Goal: Task Accomplishment & Management: Manage account settings

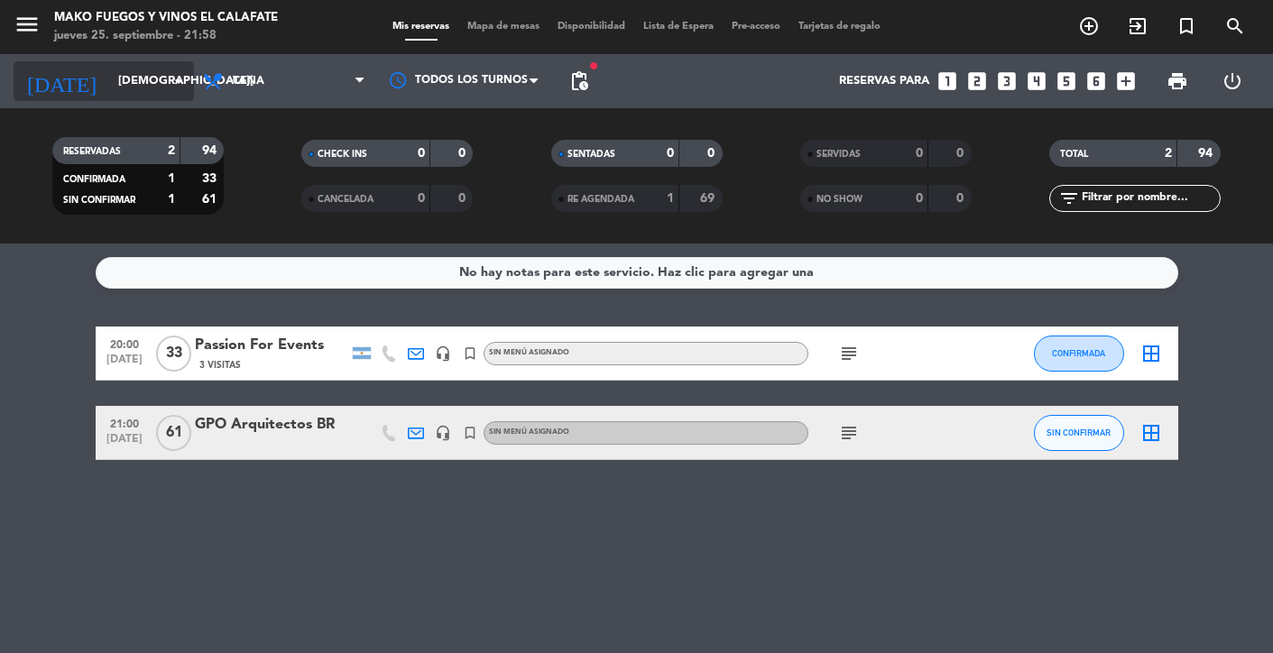
click at [154, 81] on input "[DEMOGRAPHIC_DATA][DATE]" at bounding box center [186, 81] width 155 height 32
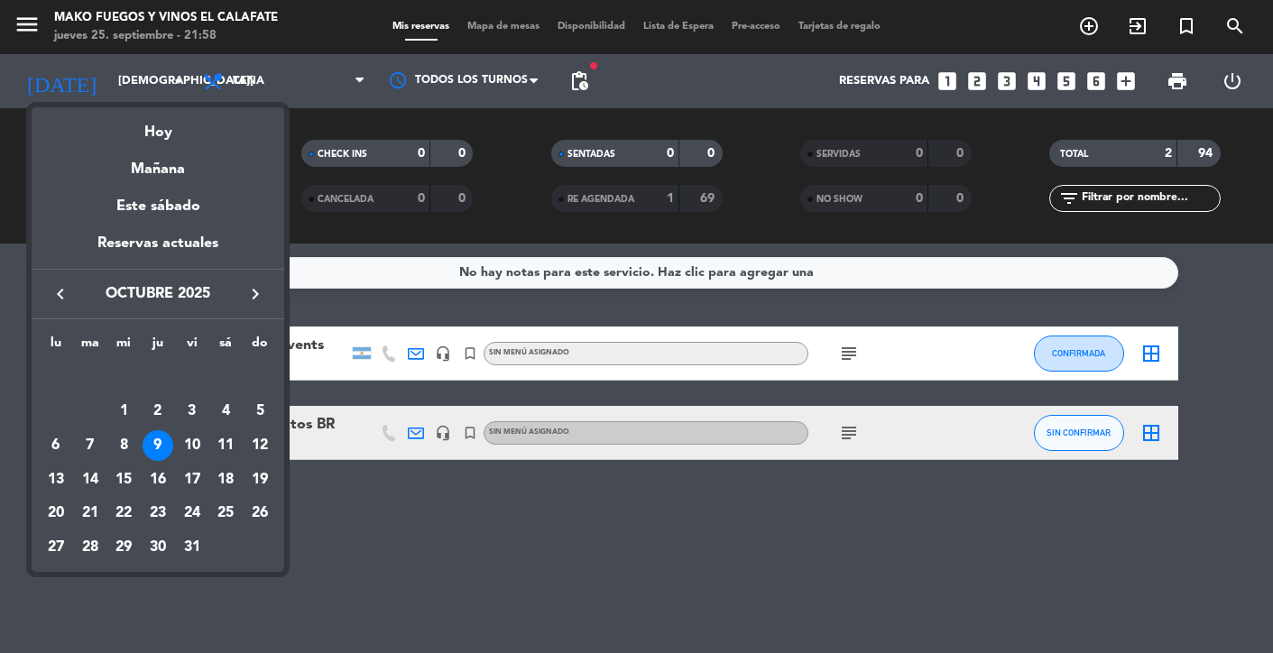
click at [65, 298] on icon "keyboard_arrow_left" at bounding box center [61, 294] width 22 height 22
click at [104, 540] on td "30" at bounding box center [90, 548] width 34 height 34
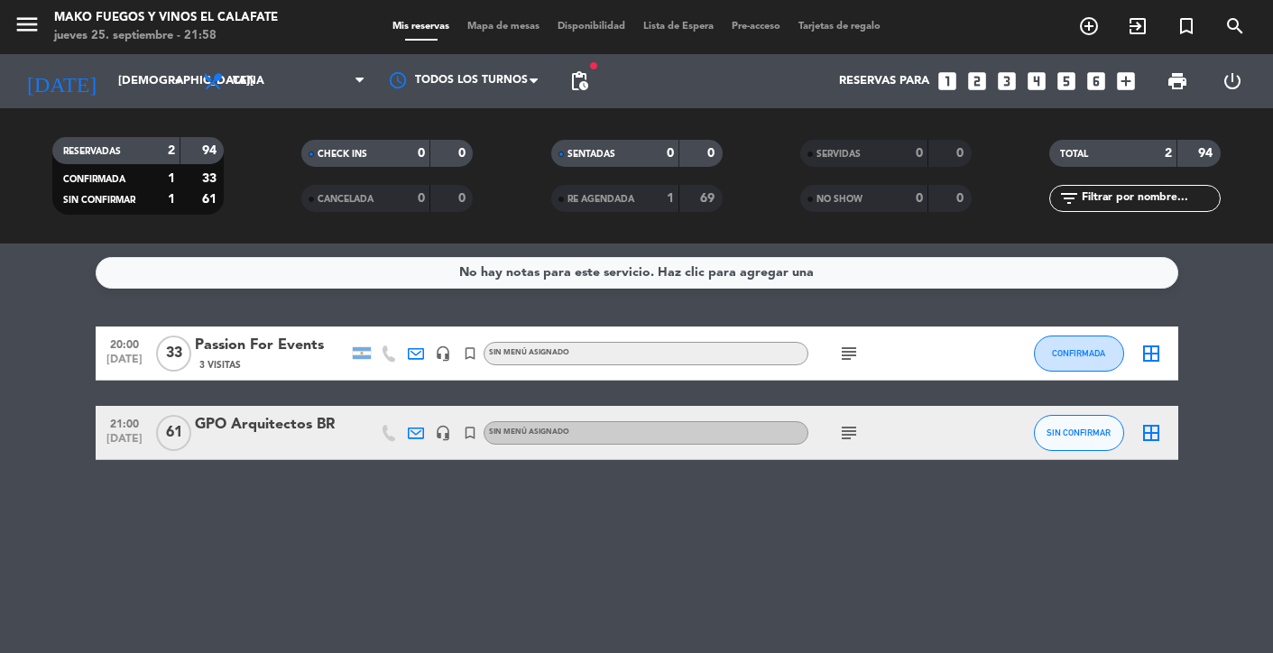
type input "[DATE]"
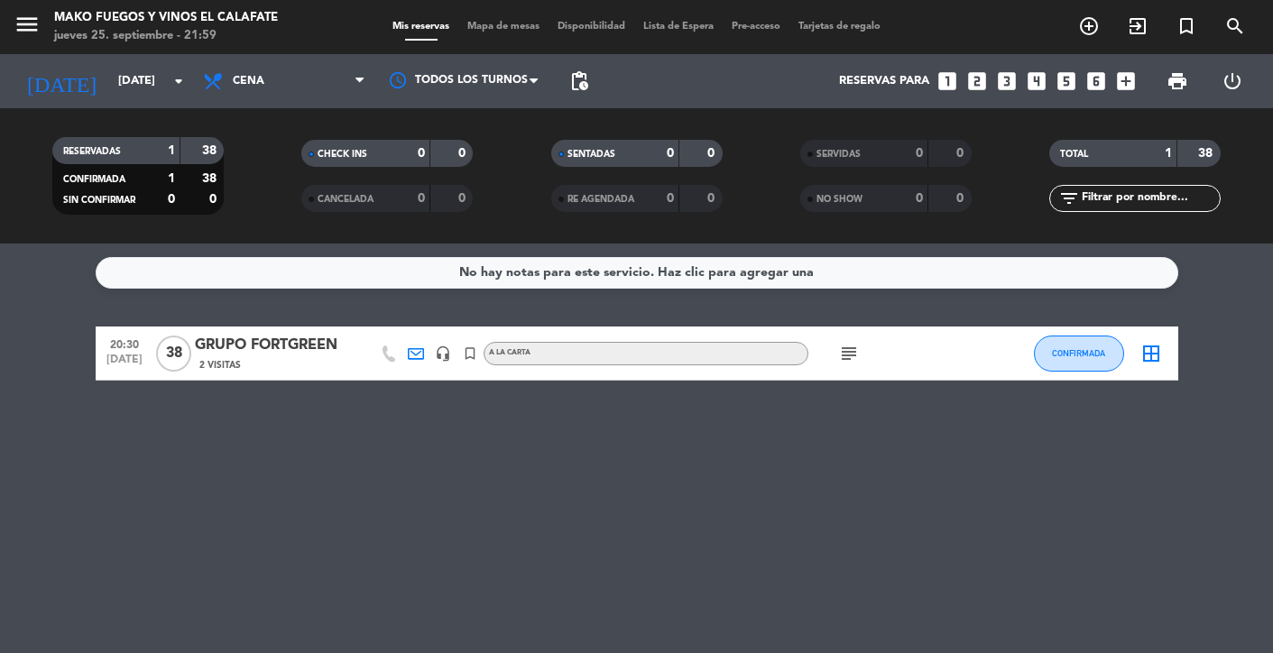
click at [251, 345] on div "GRUPO FORTGREEN" at bounding box center [271, 345] width 153 height 23
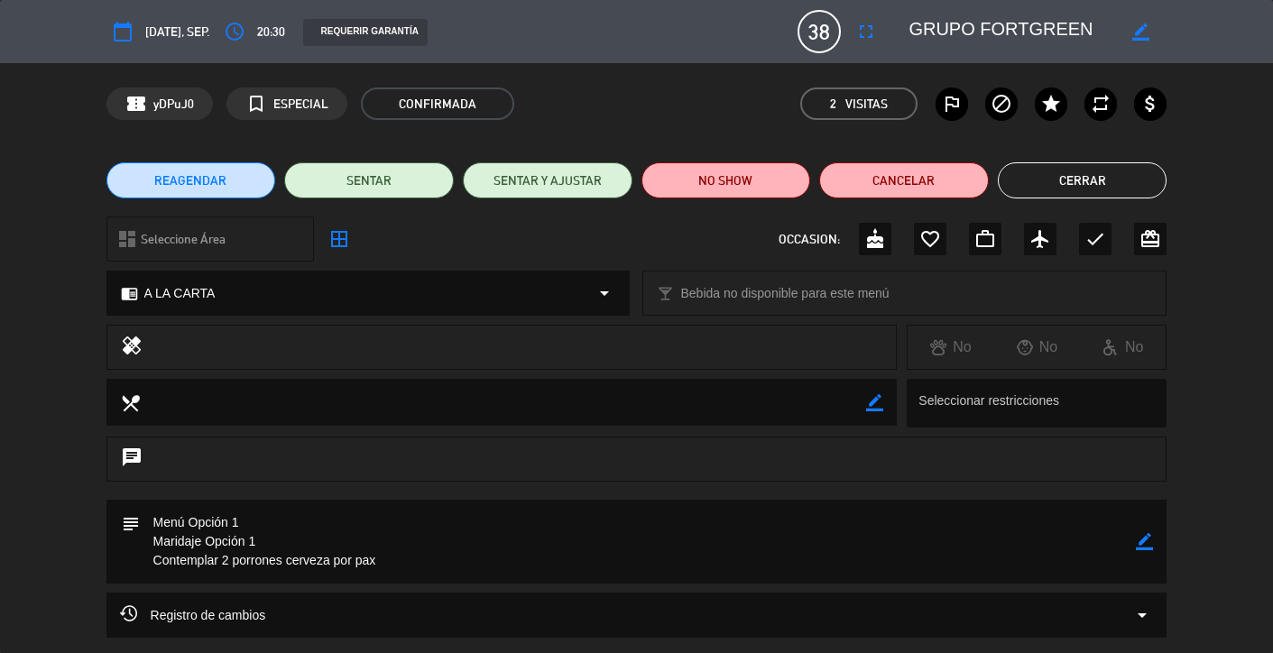
click at [1141, 542] on icon "border_color" at bounding box center [1144, 541] width 17 height 17
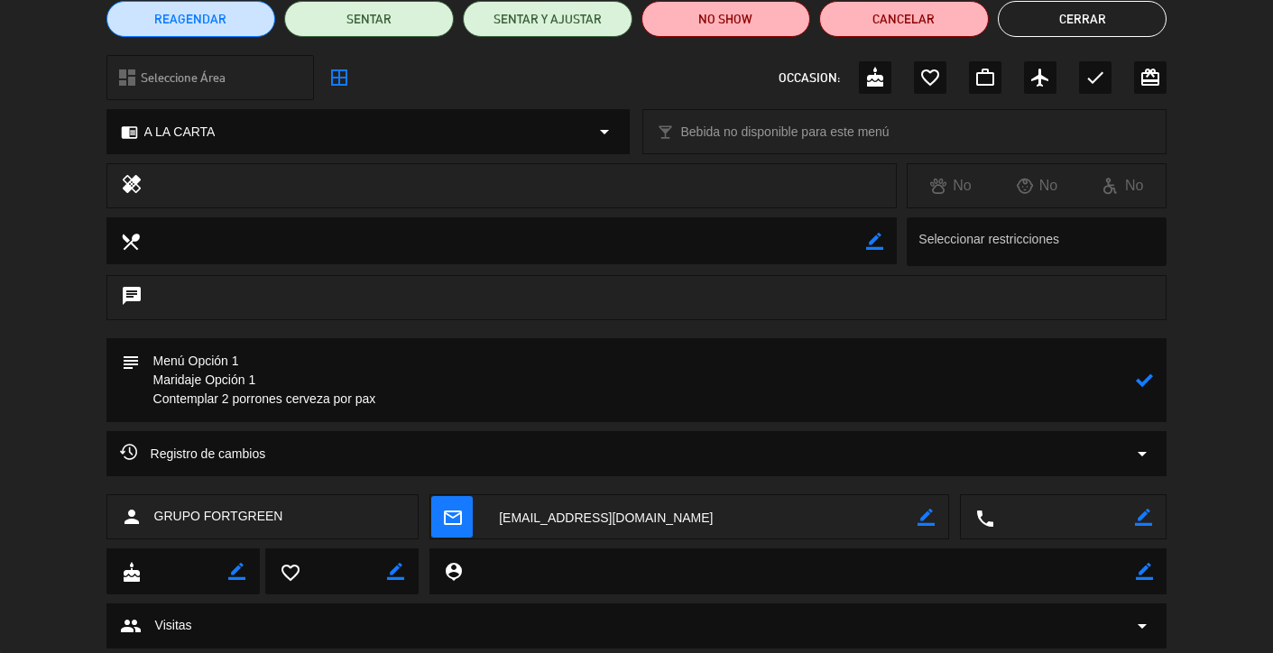
scroll to position [133, 0]
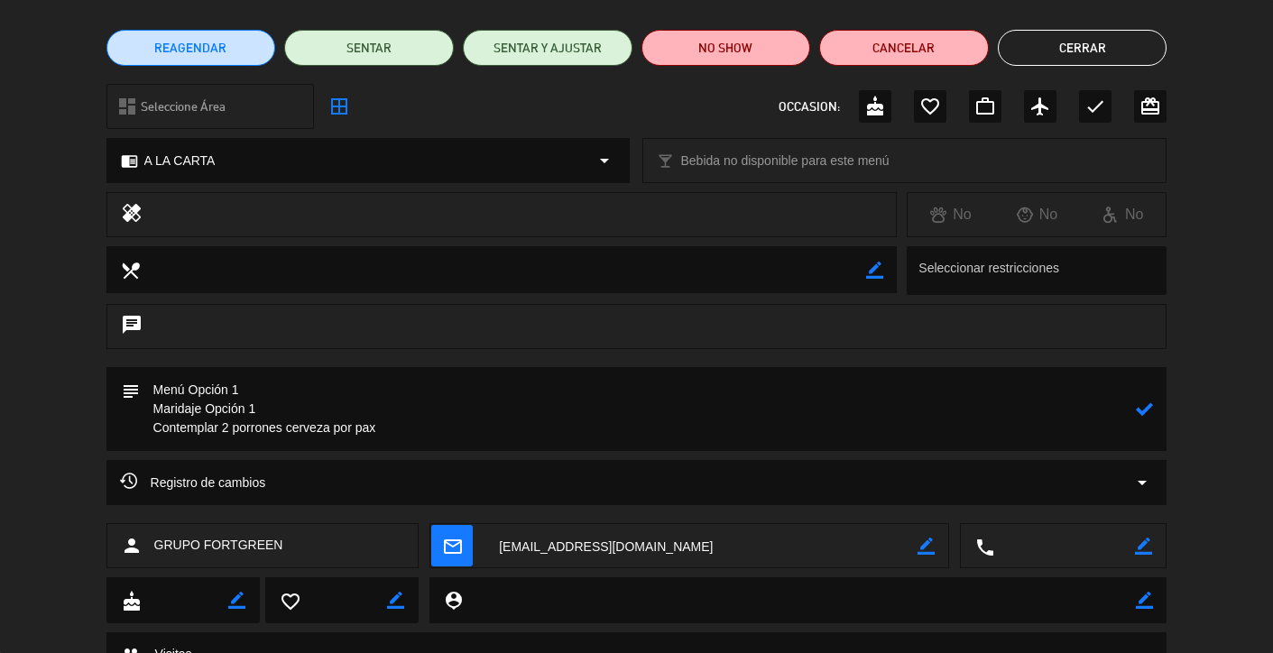
paste textarea "Entrada: Provoleta [PERSON_NAME] y marinada en finas hierbas para dos personas.…"
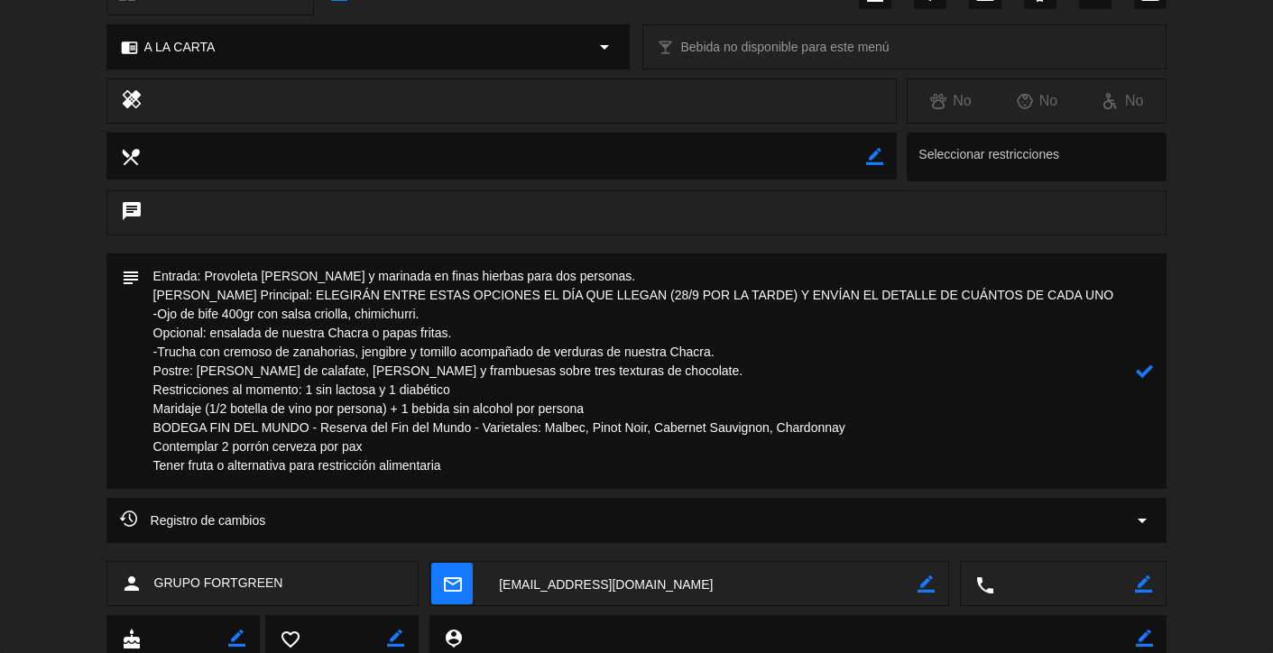
scroll to position [243, 0]
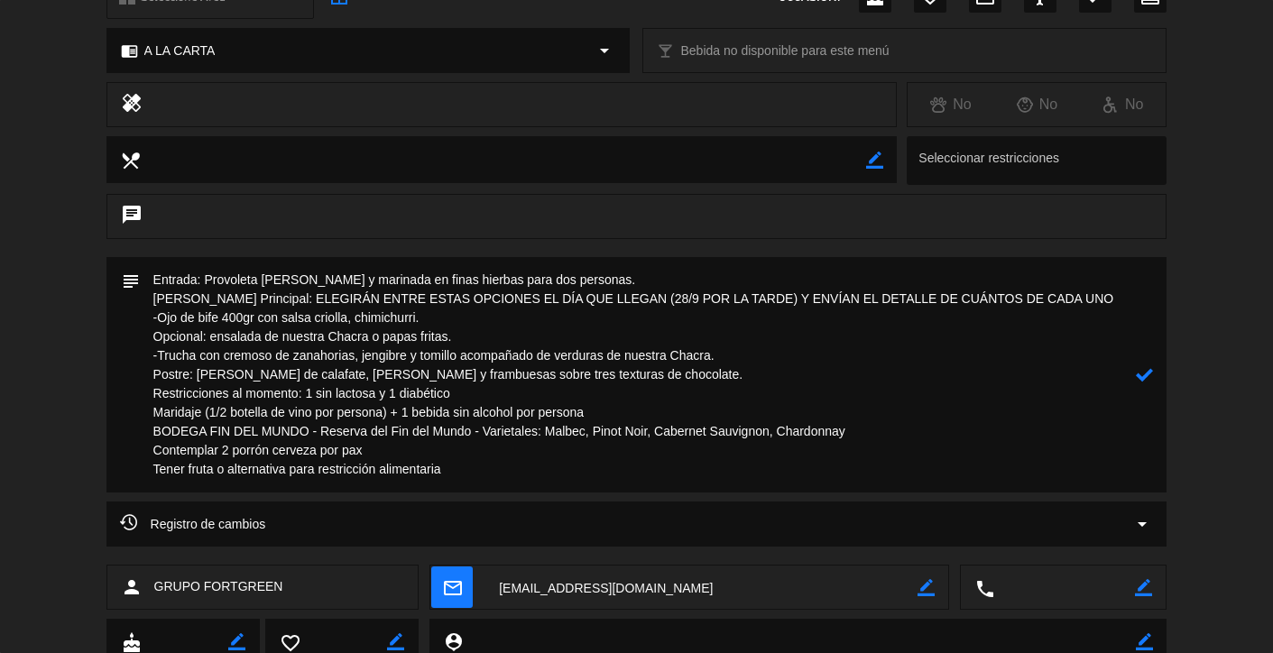
type textarea "Entrada: Provoleta [PERSON_NAME] y marinada en finas hierbas para dos personas.…"
click at [1141, 382] on icon at bounding box center [1144, 374] width 17 height 17
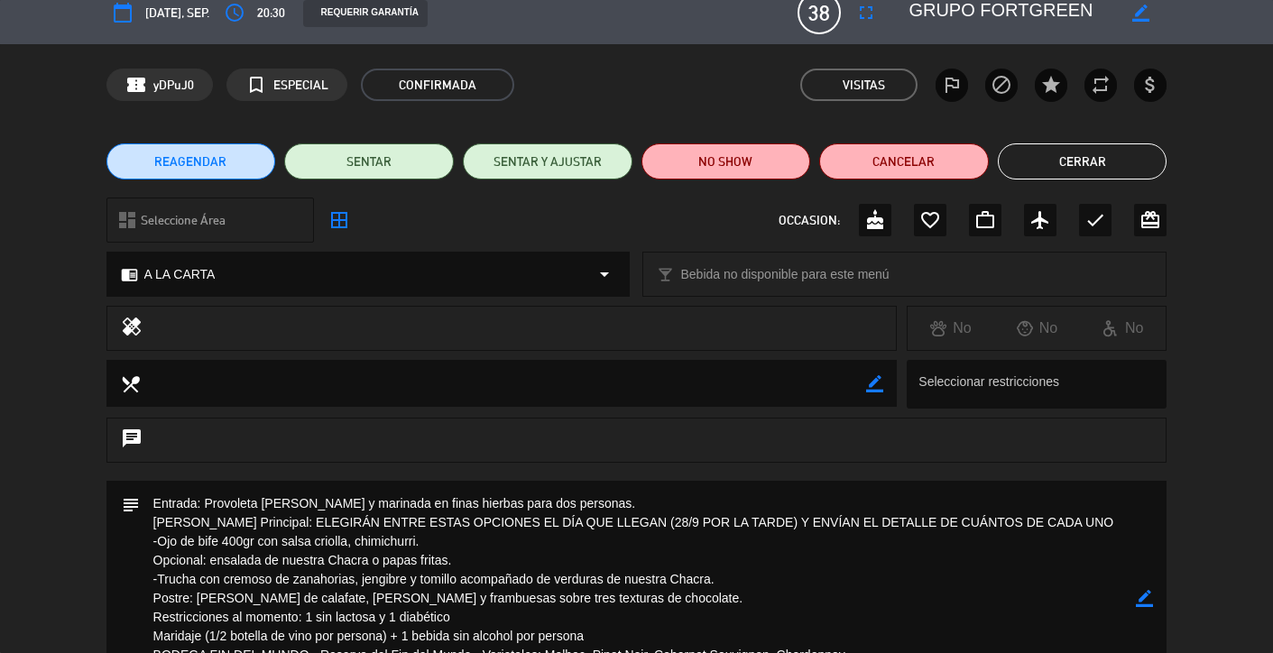
scroll to position [0, 0]
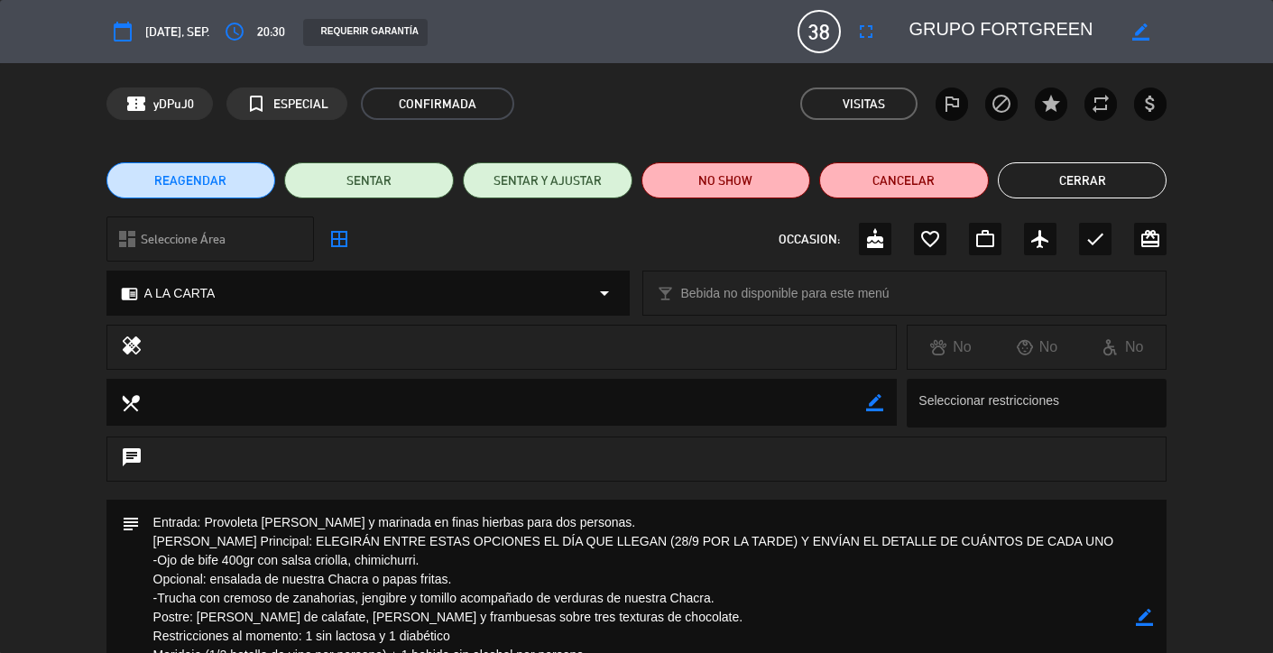
click at [1087, 180] on button "Cerrar" at bounding box center [1083, 180] width 170 height 36
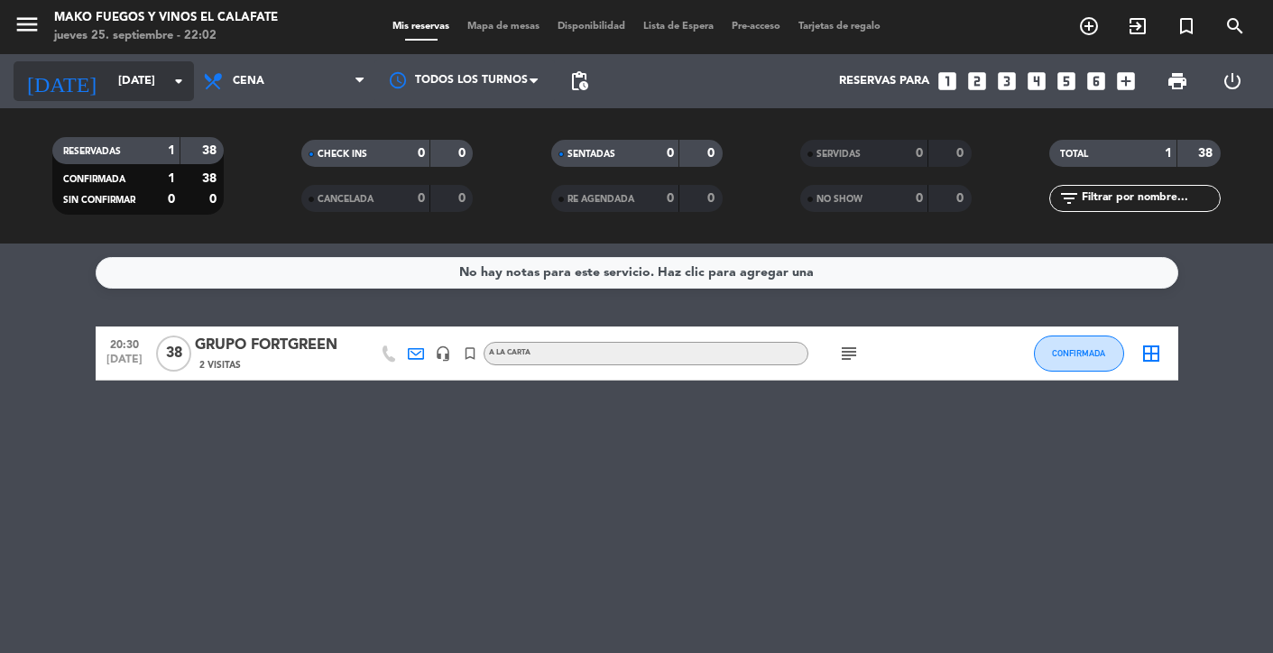
click at [150, 81] on input "[DATE]" at bounding box center [186, 81] width 155 height 32
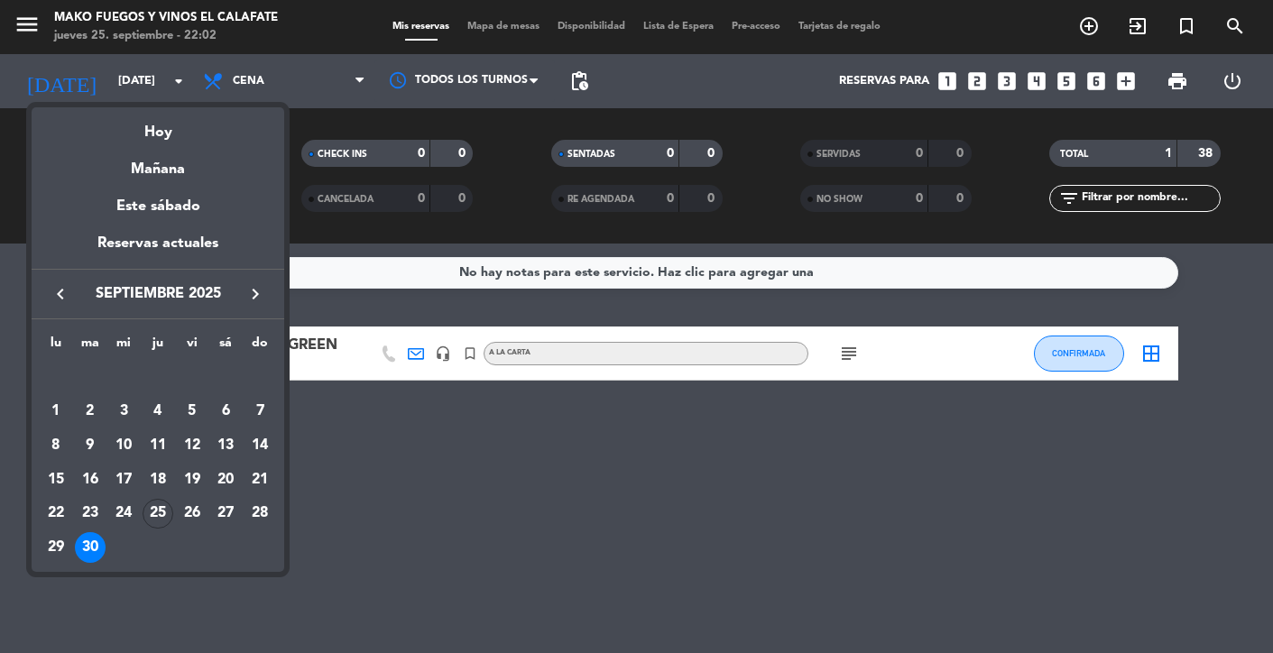
click at [253, 289] on icon "keyboard_arrow_right" at bounding box center [256, 294] width 22 height 22
click at [92, 445] on div "7" at bounding box center [90, 445] width 31 height 31
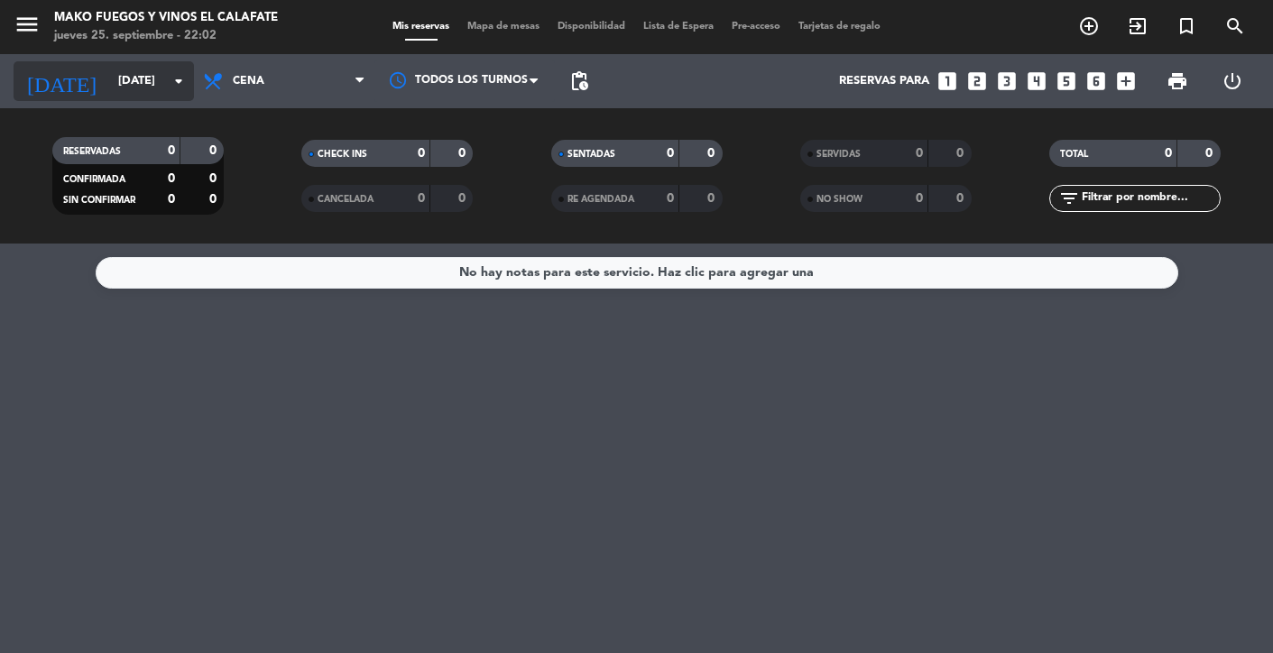
click at [170, 87] on icon "arrow_drop_down" at bounding box center [179, 81] width 22 height 22
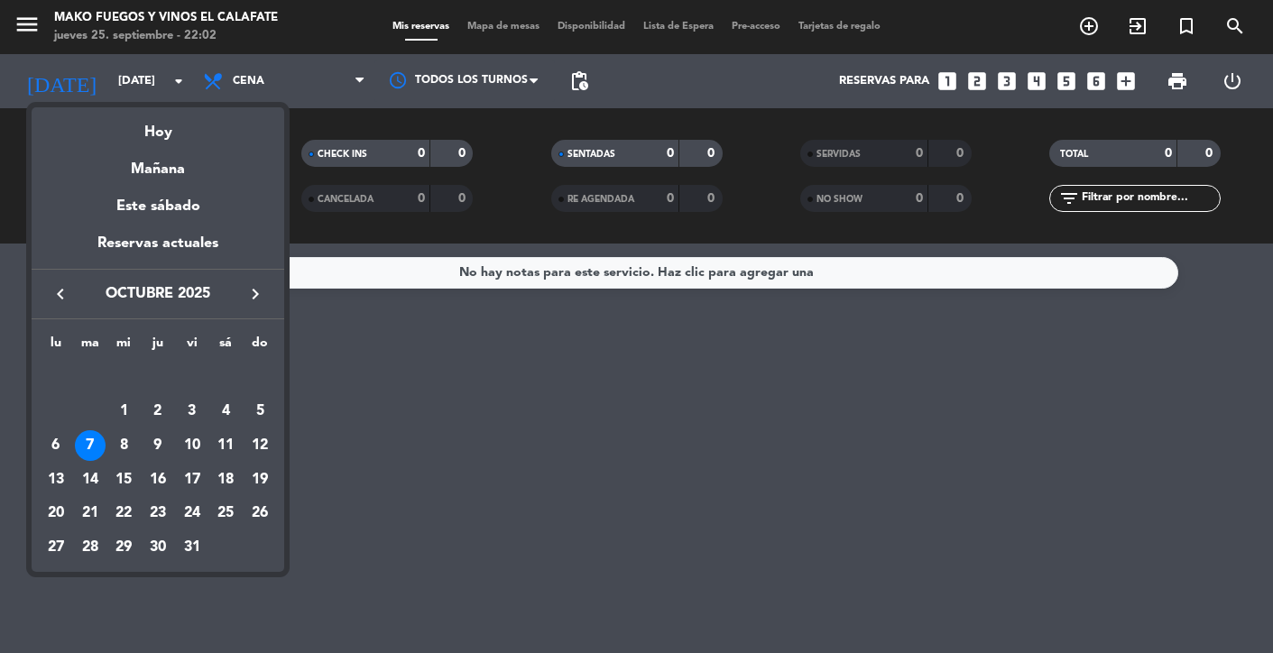
click at [254, 287] on icon "keyboard_arrow_right" at bounding box center [256, 294] width 22 height 22
click at [254, 284] on icon "keyboard_arrow_right" at bounding box center [256, 294] width 22 height 22
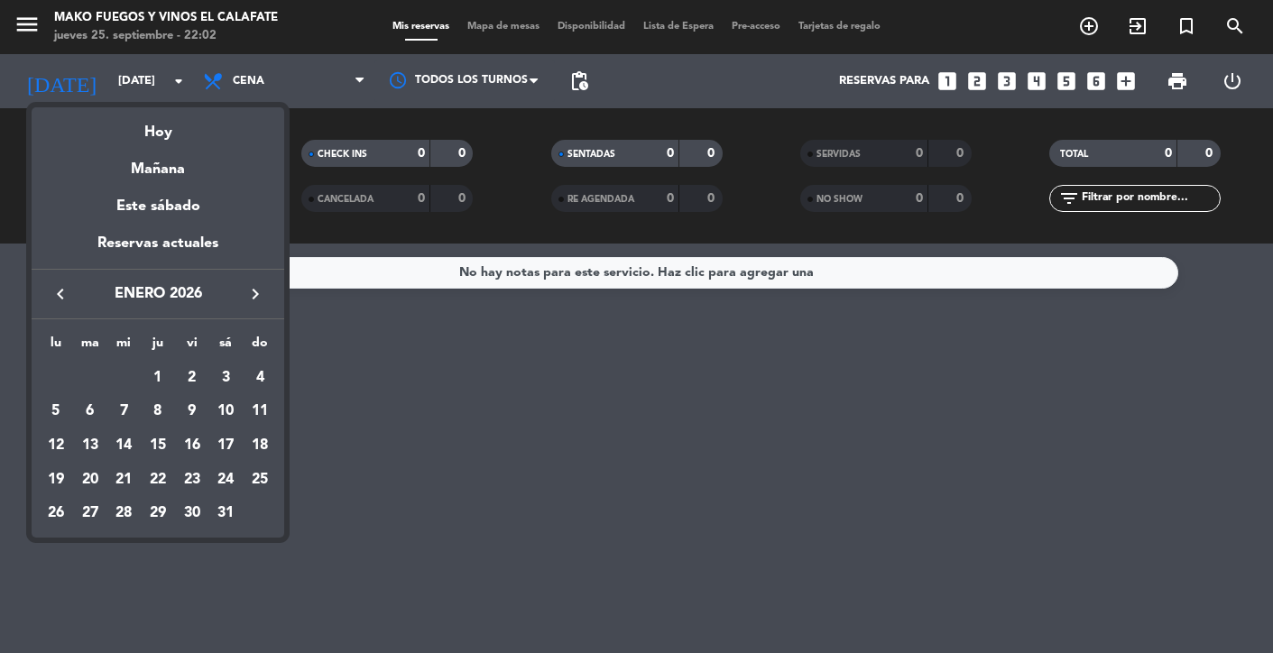
click at [254, 284] on icon "keyboard_arrow_right" at bounding box center [256, 294] width 22 height 22
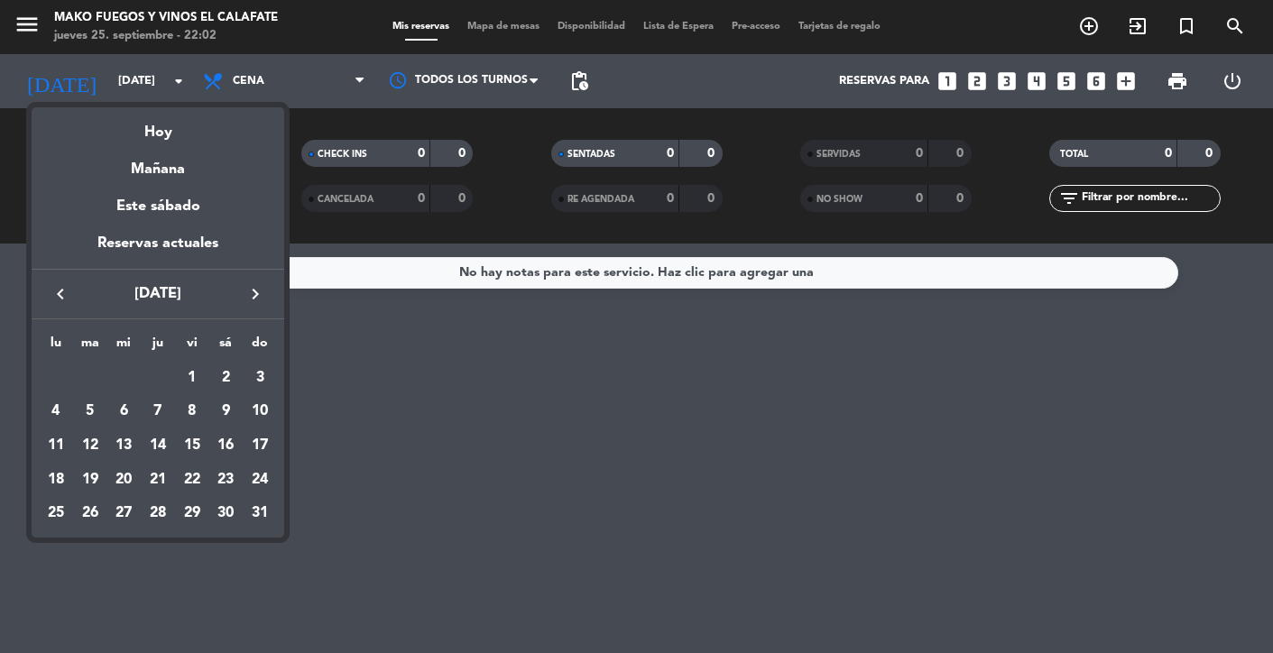
click at [254, 284] on icon "keyboard_arrow_right" at bounding box center [256, 294] width 22 height 22
click at [125, 412] on div "7" at bounding box center [123, 411] width 31 height 31
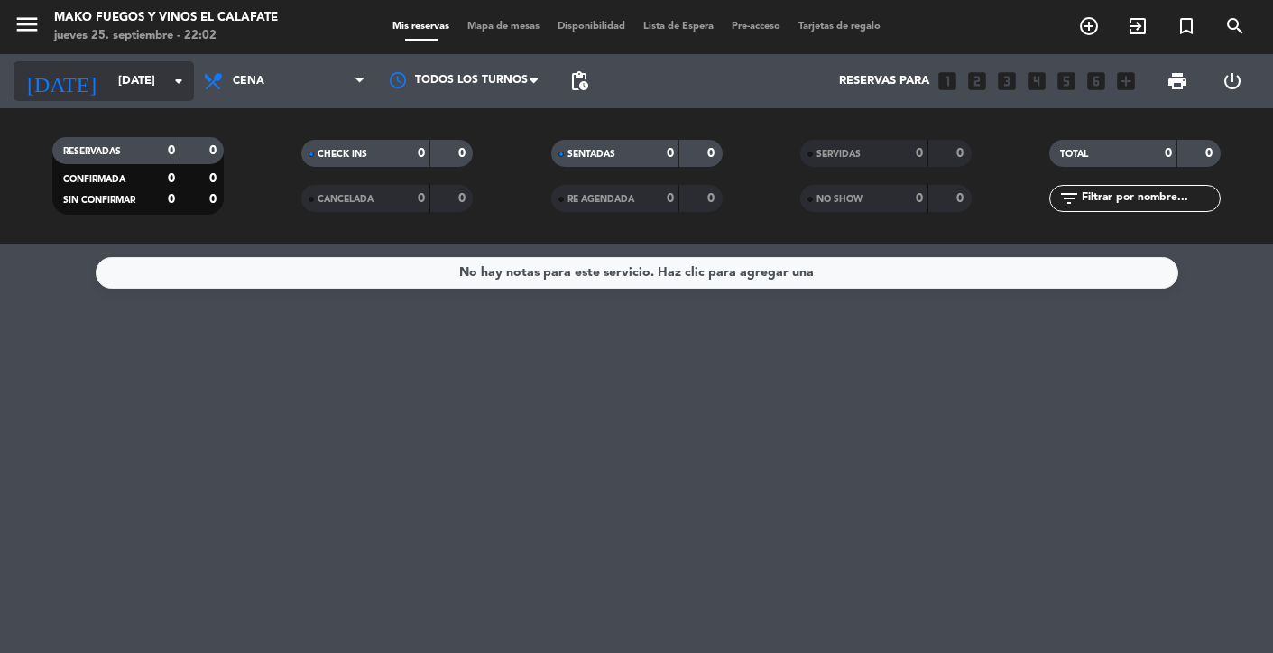
click at [175, 81] on icon "arrow_drop_down" at bounding box center [179, 81] width 22 height 22
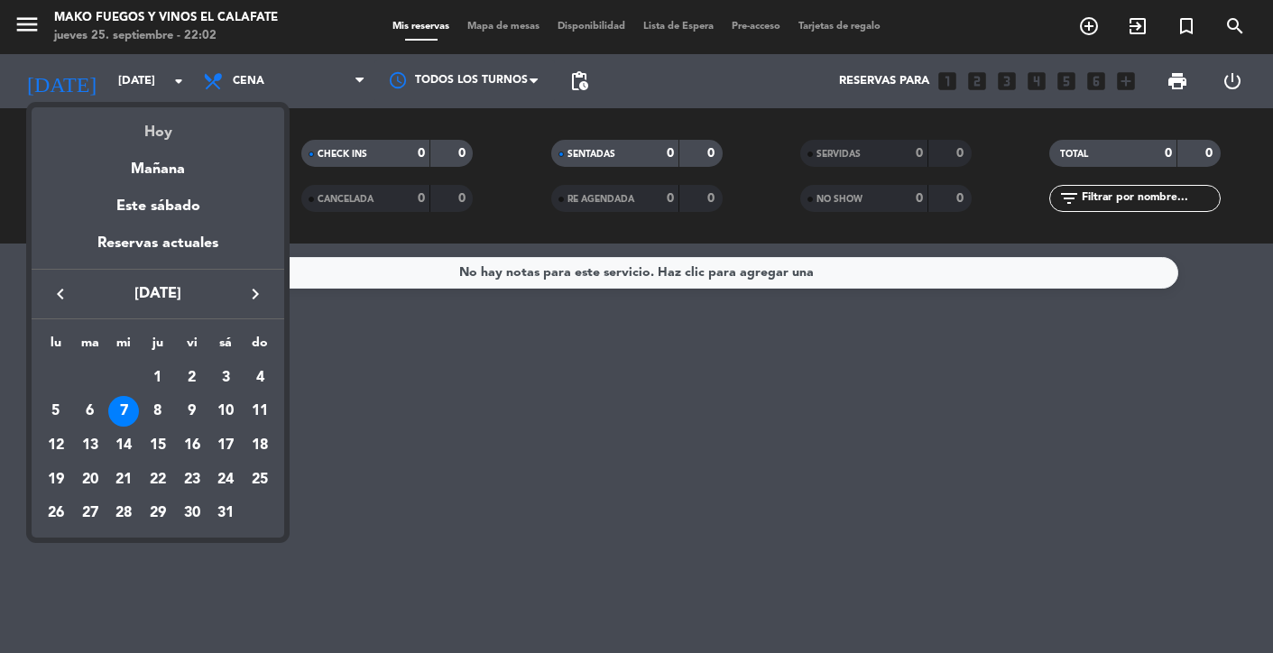
click at [161, 140] on div "Hoy" at bounding box center [158, 125] width 253 height 37
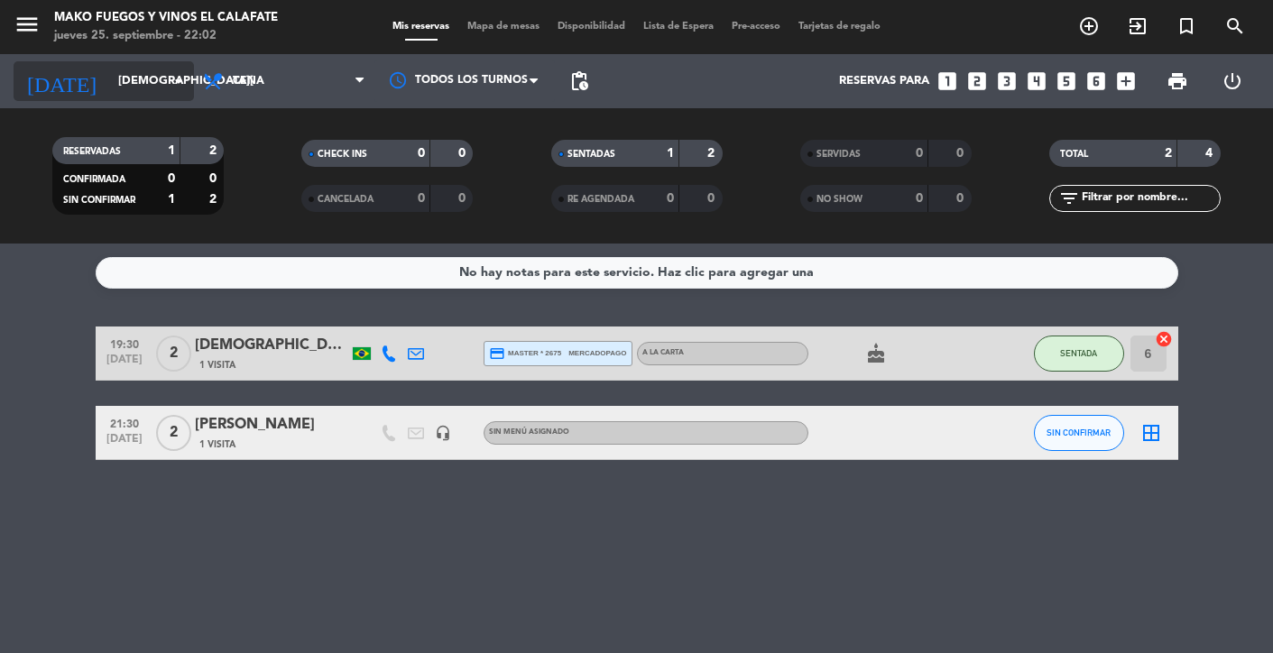
click at [154, 76] on input "[DEMOGRAPHIC_DATA][DATE]" at bounding box center [186, 81] width 155 height 32
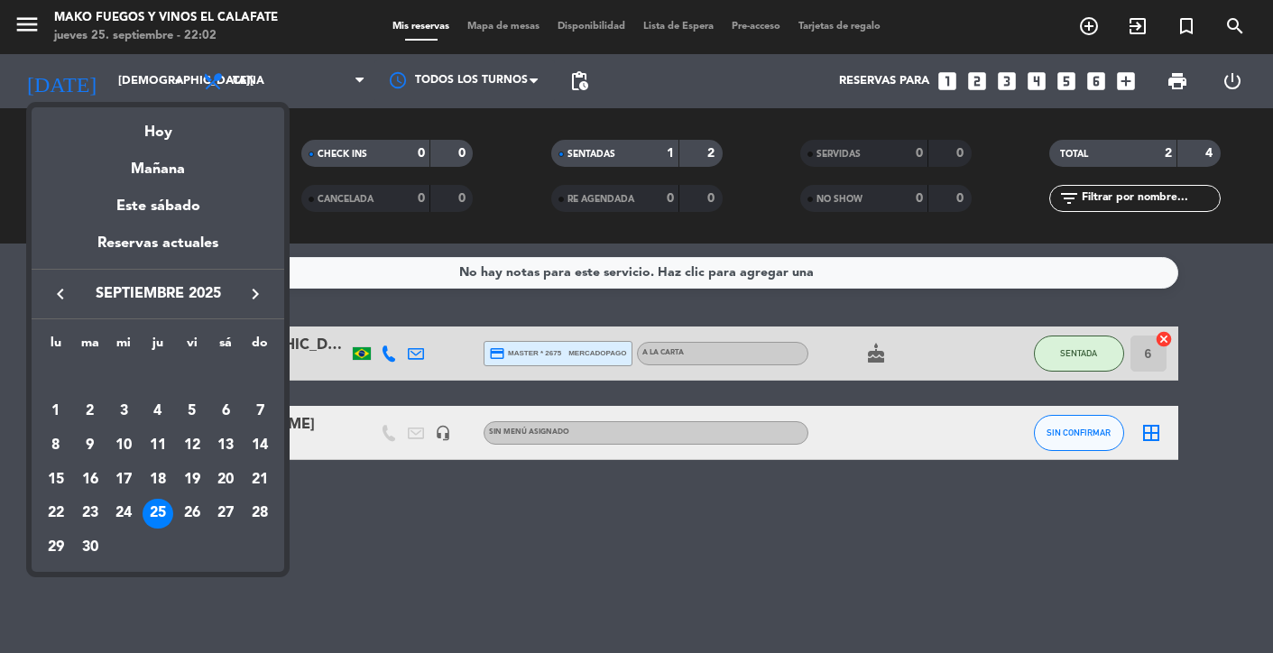
click at [256, 294] on icon "keyboard_arrow_right" at bounding box center [256, 294] width 22 height 22
click at [89, 443] on div "7" at bounding box center [90, 445] width 31 height 31
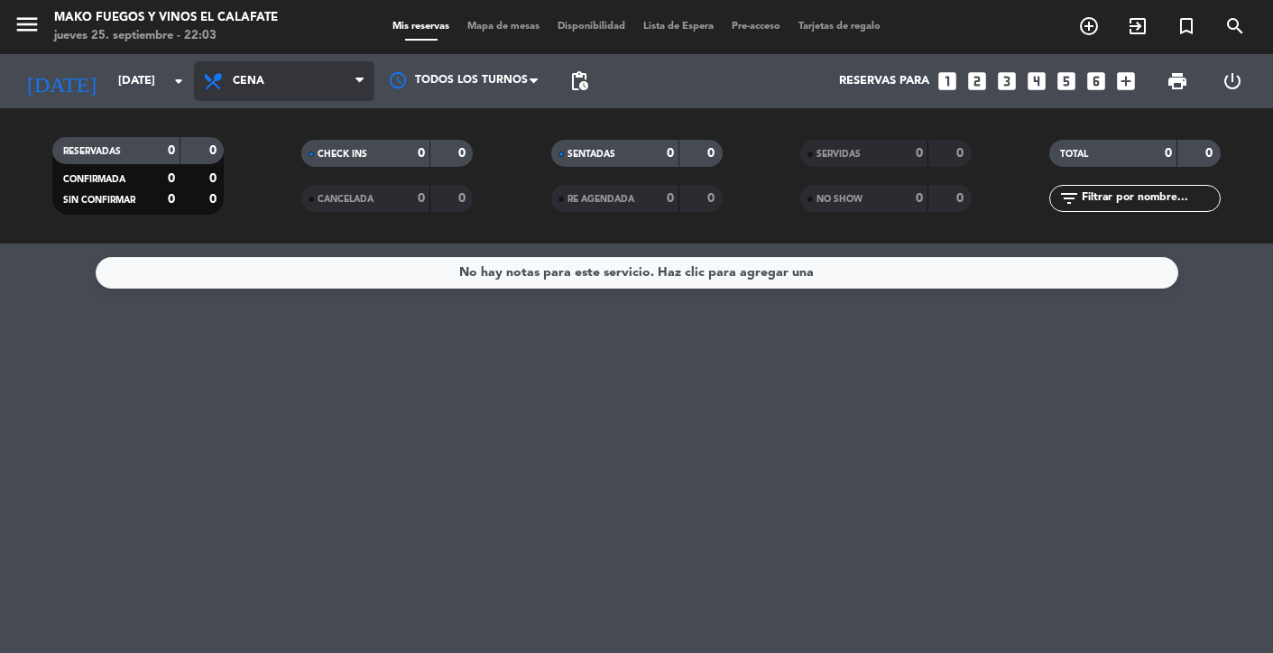
click at [338, 88] on span "Cena" at bounding box center [284, 81] width 180 height 40
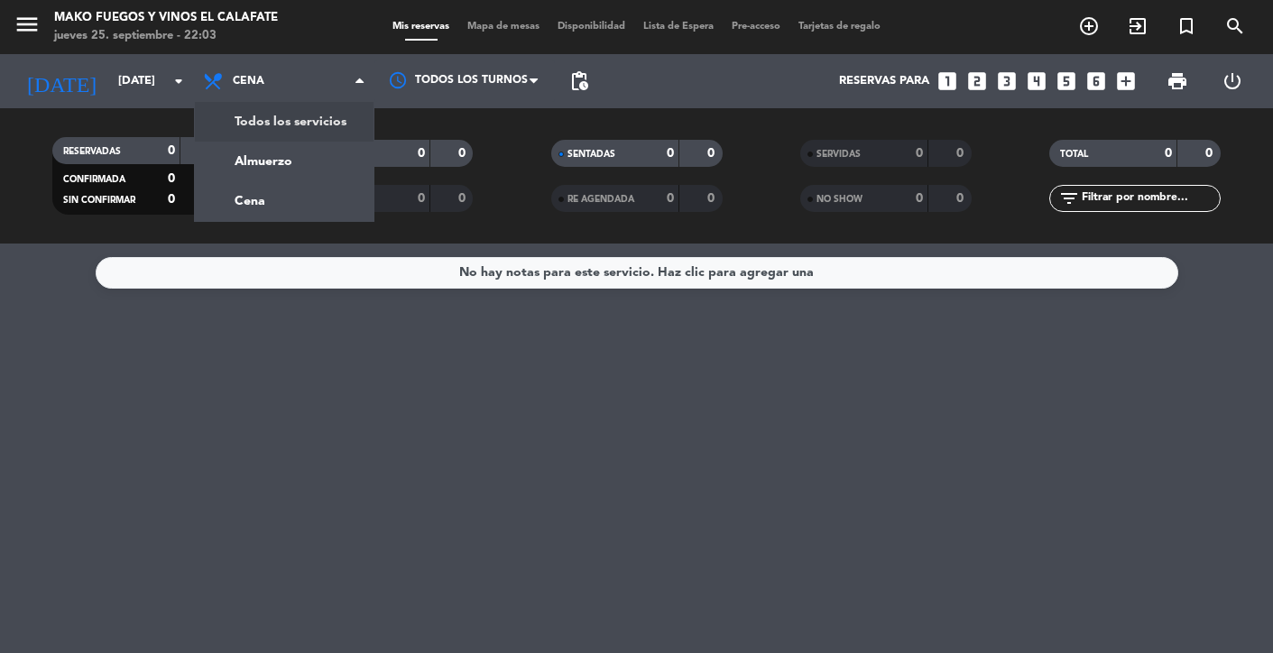
click at [319, 127] on div "menu Mako Fuegos y Vinos El Calafate [DATE] 25. septiembre - 22:03 Mis reservas…" at bounding box center [636, 122] width 1273 height 244
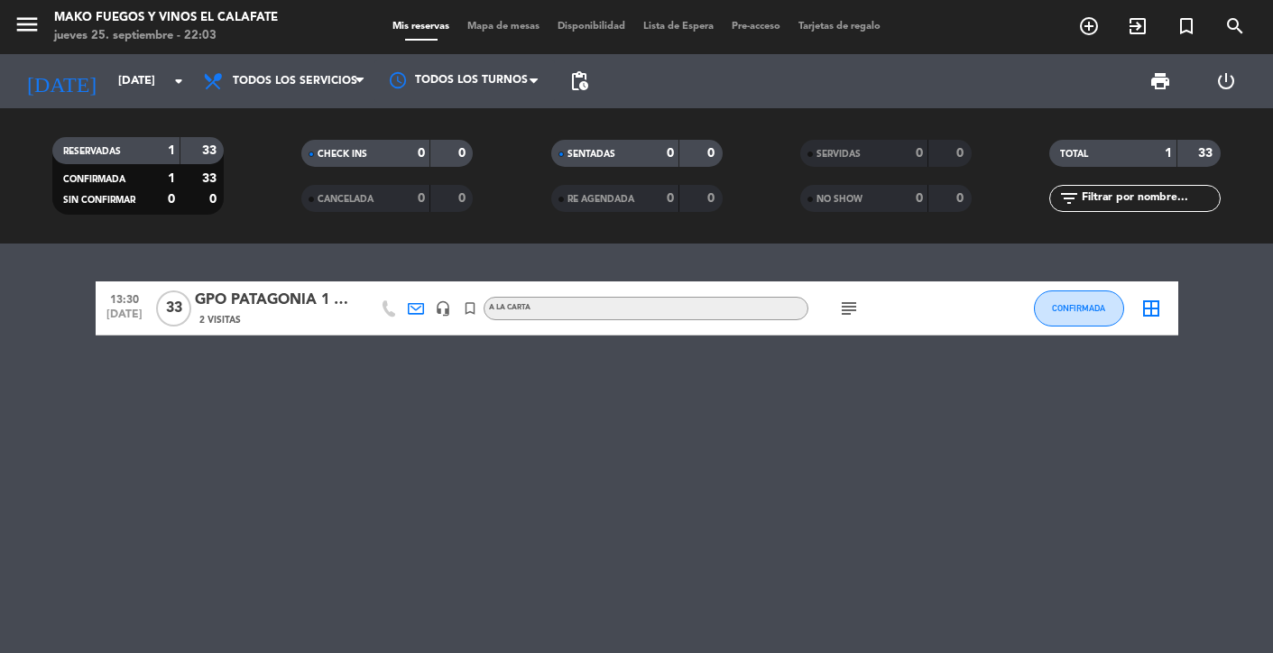
click at [287, 298] on div "GPO PATAGONIA 1 GAP TRAVEL" at bounding box center [271, 300] width 153 height 23
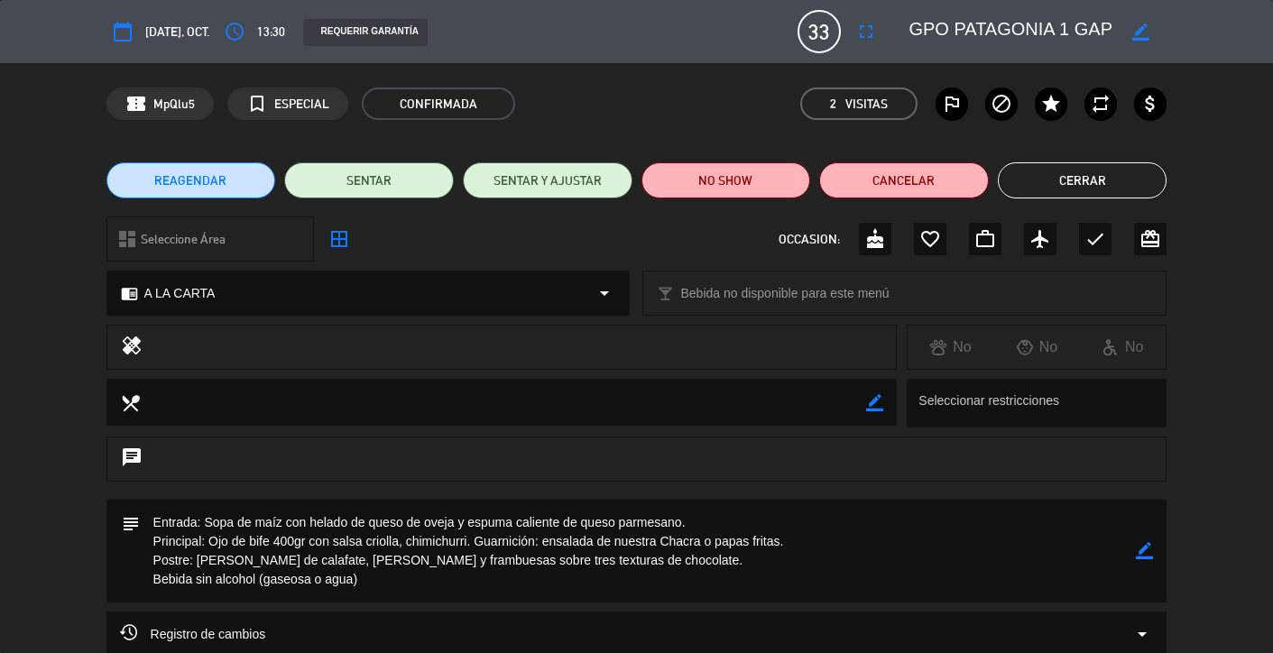
click at [1081, 187] on button "Cerrar" at bounding box center [1083, 180] width 170 height 36
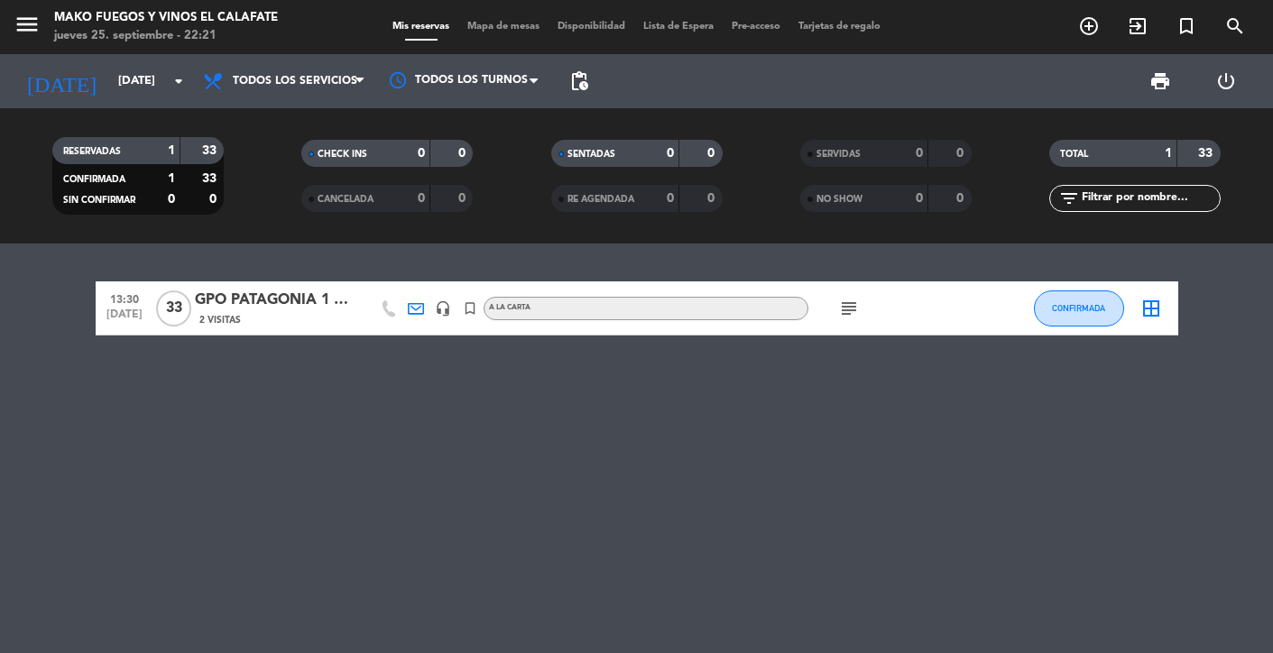
click at [285, 303] on div "GPO PATAGONIA 1 GAP TRAVEL" at bounding box center [271, 300] width 153 height 23
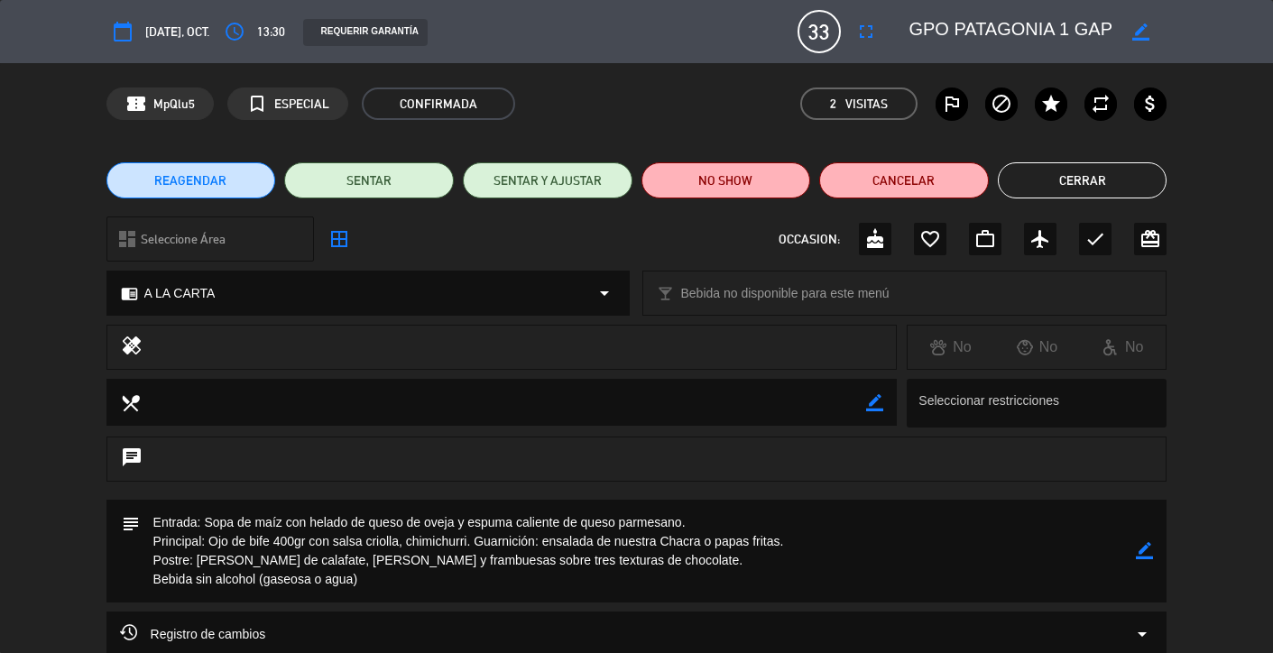
click at [1042, 179] on button "Cerrar" at bounding box center [1083, 180] width 170 height 36
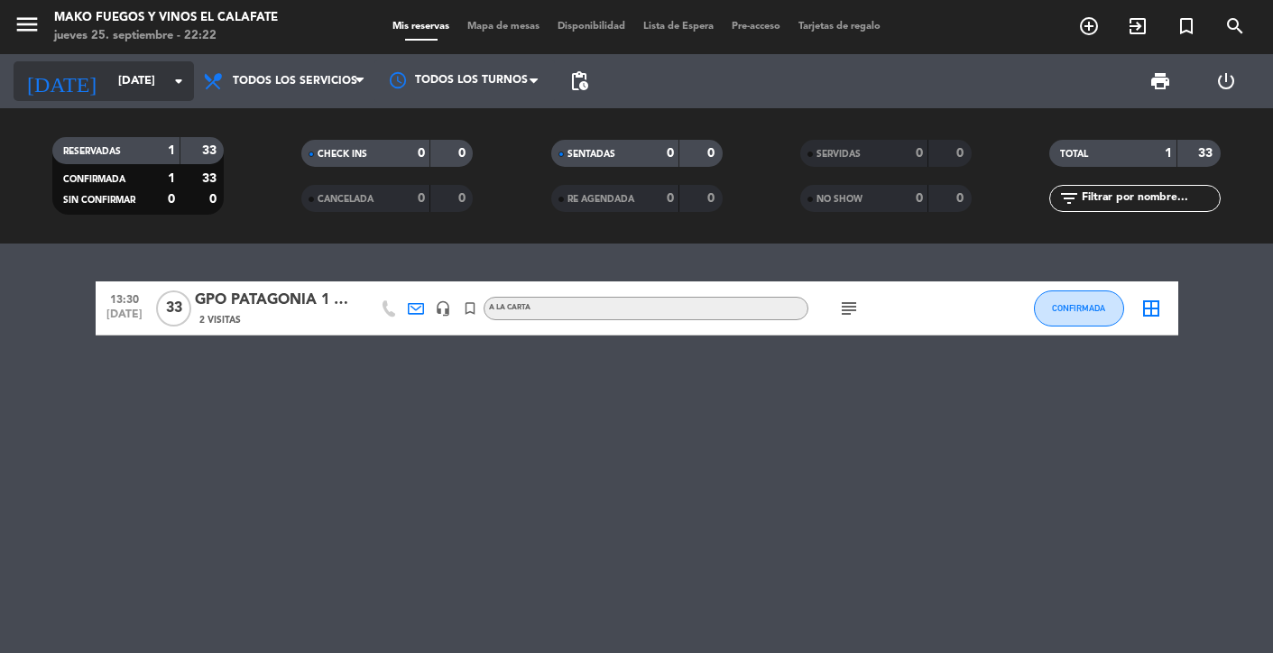
click at [171, 80] on icon "arrow_drop_down" at bounding box center [179, 81] width 22 height 22
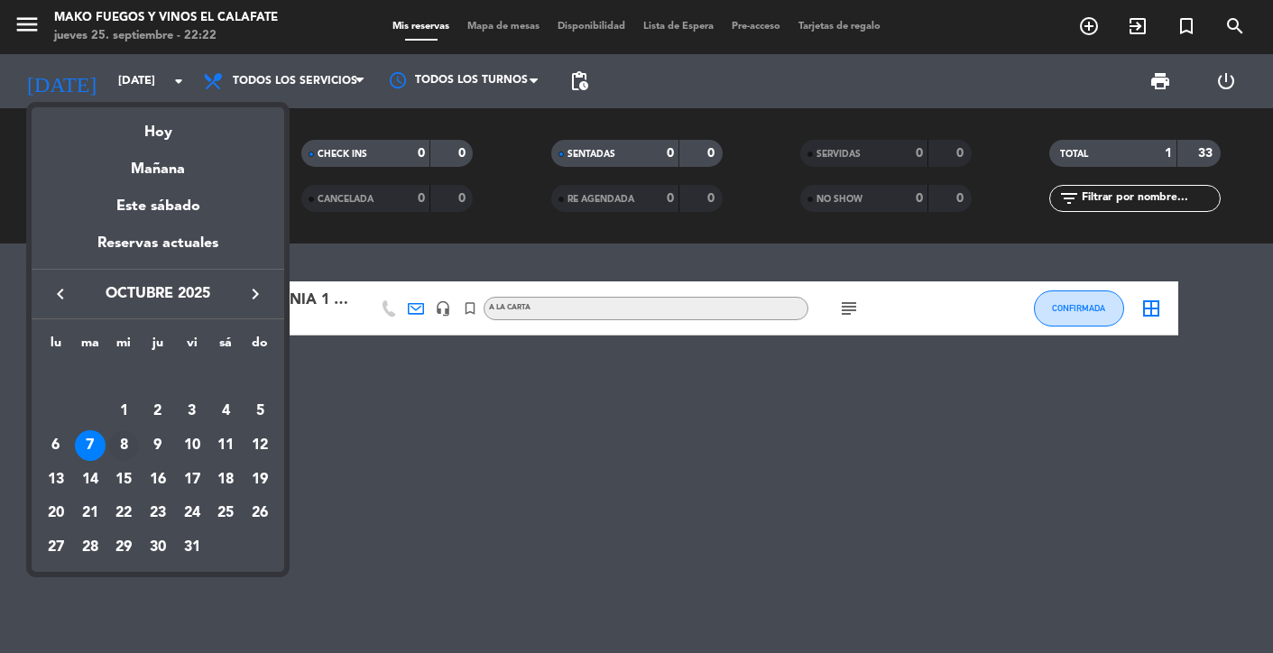
click at [125, 444] on div "8" at bounding box center [123, 445] width 31 height 31
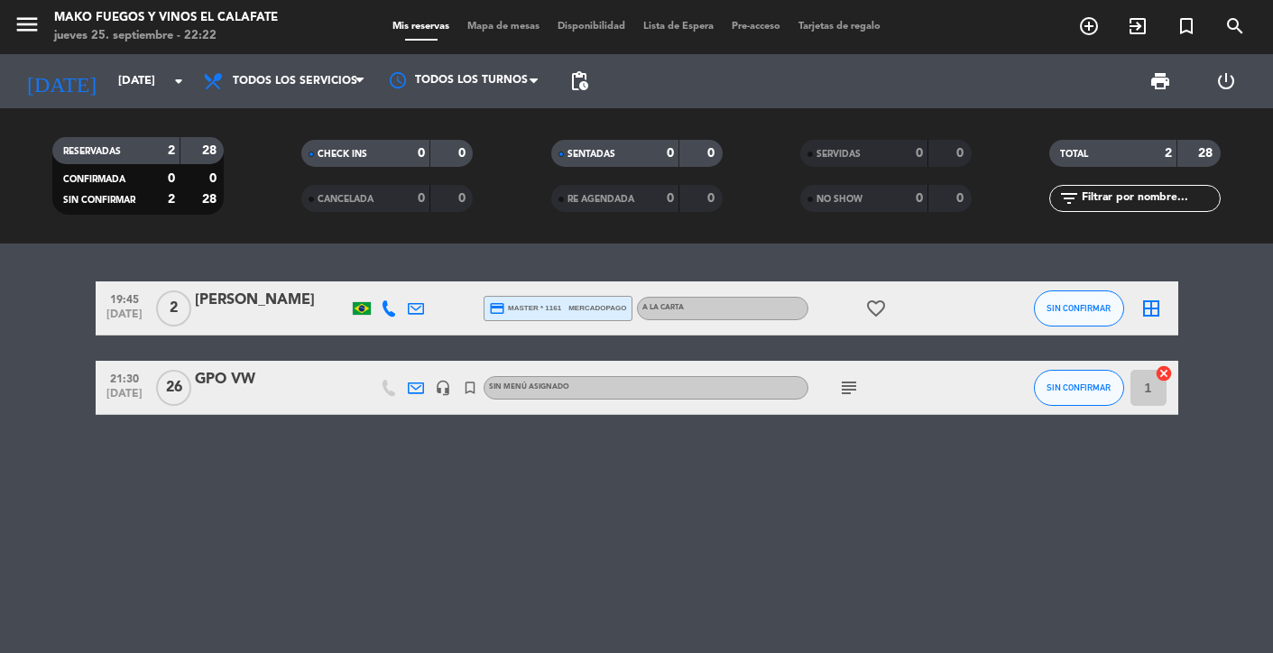
click at [238, 378] on div "GPO VW" at bounding box center [271, 379] width 153 height 23
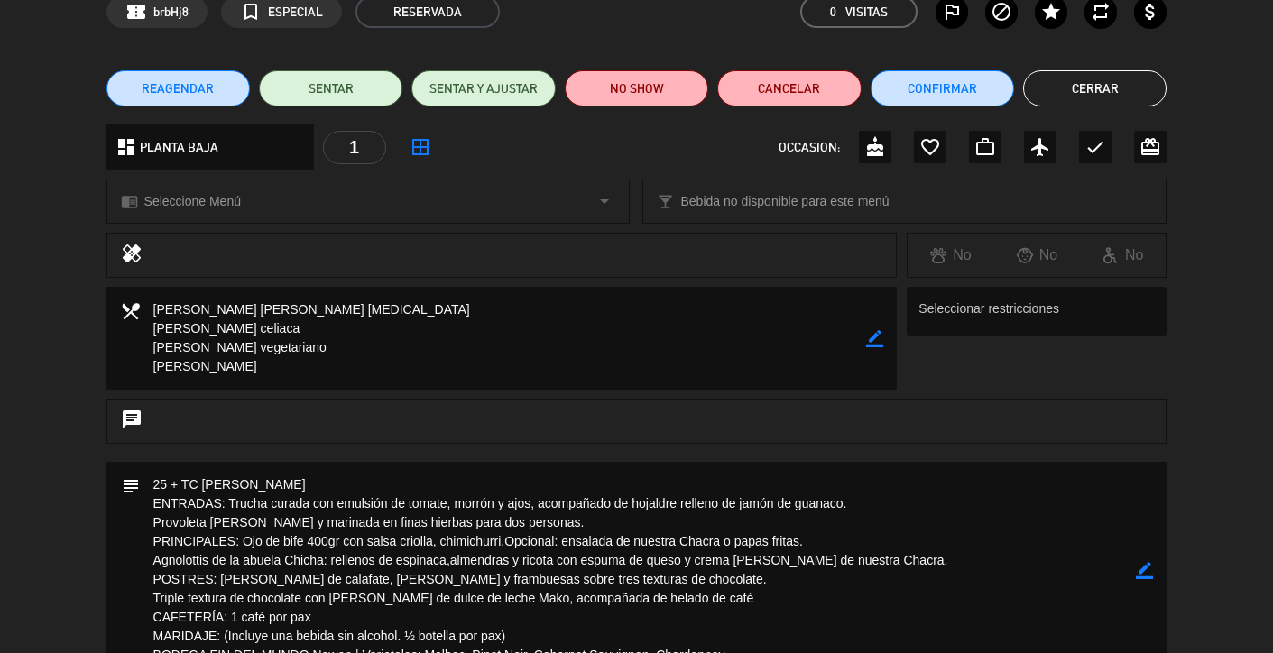
scroll to position [109, 0]
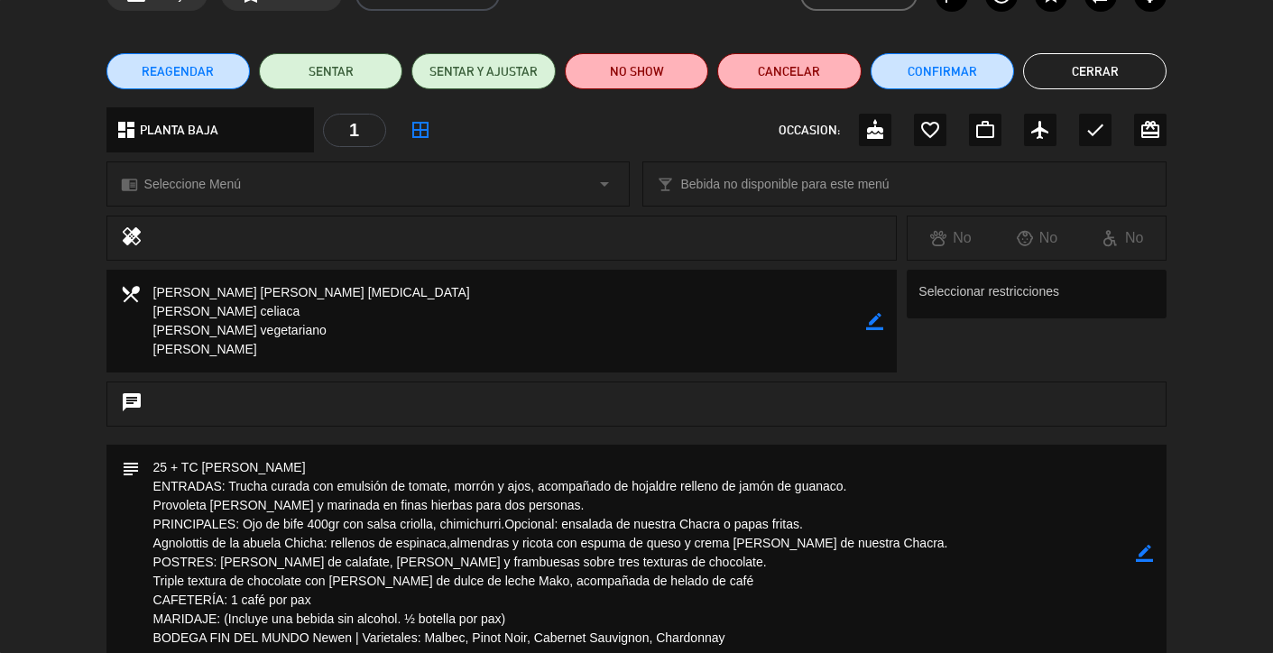
click at [1098, 69] on button "Cerrar" at bounding box center [1094, 71] width 143 height 36
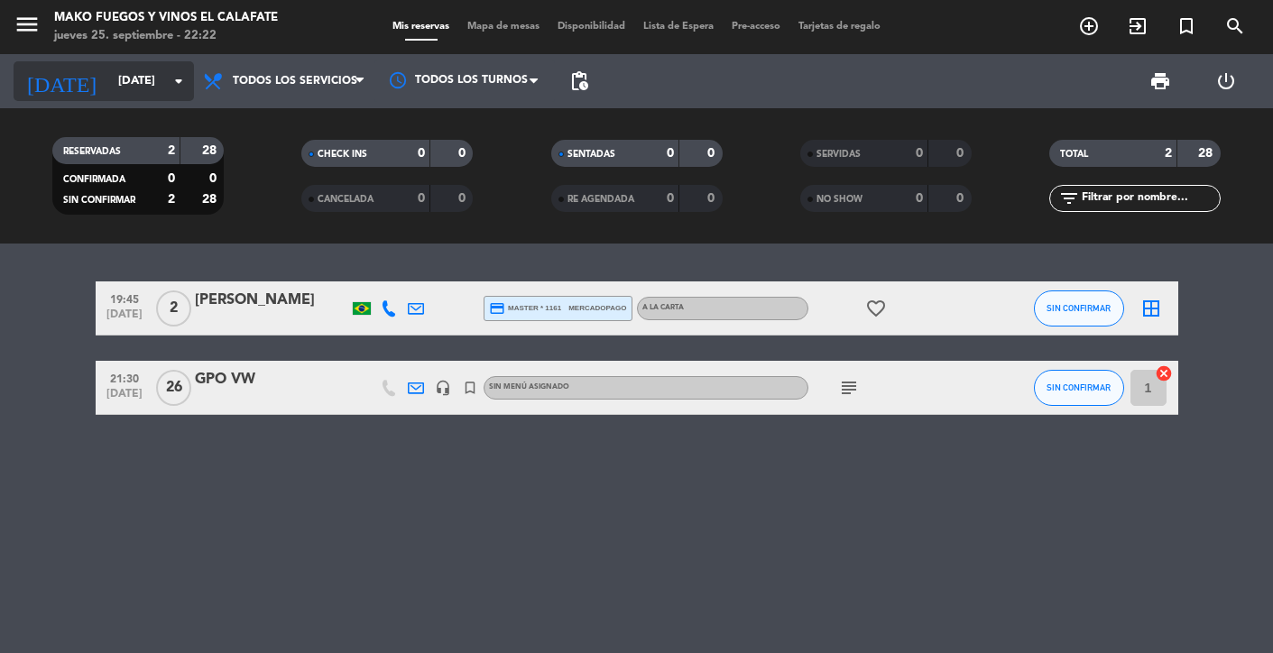
click at [174, 83] on icon "arrow_drop_down" at bounding box center [179, 81] width 22 height 22
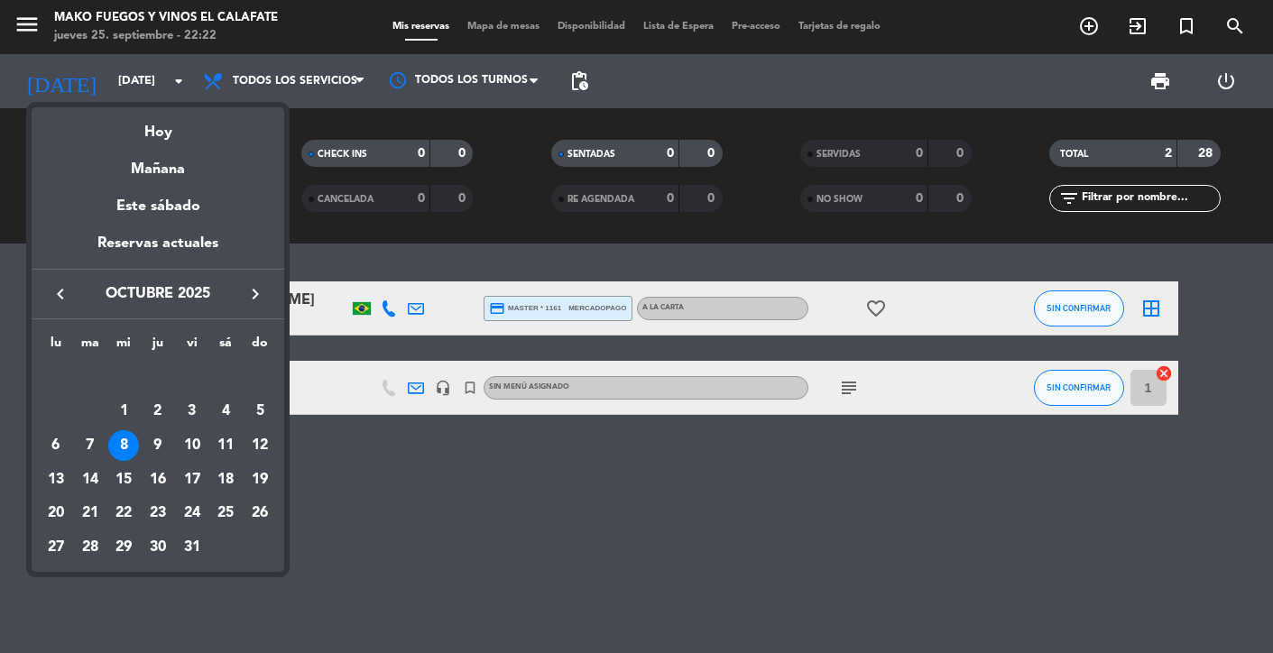
click at [63, 296] on icon "keyboard_arrow_left" at bounding box center [61, 294] width 22 height 22
click at [87, 548] on div "30" at bounding box center [90, 547] width 31 height 31
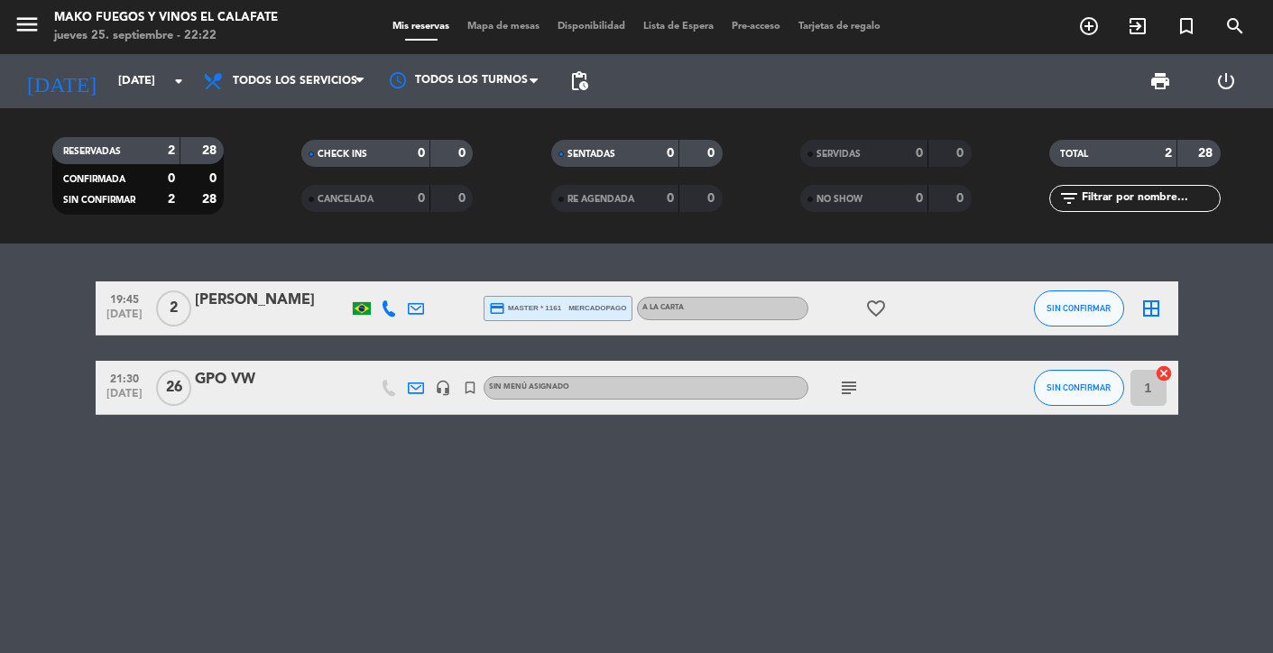
type input "[DATE]"
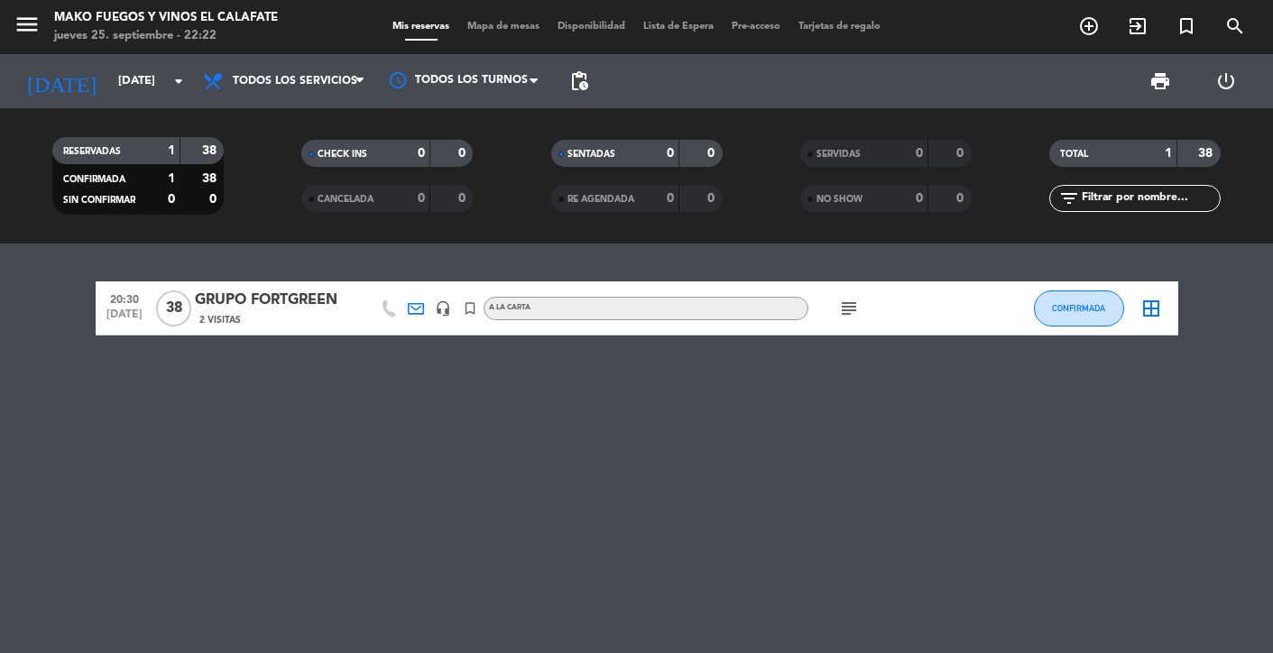
click at [319, 306] on div "GRUPO FORTGREEN" at bounding box center [271, 300] width 153 height 23
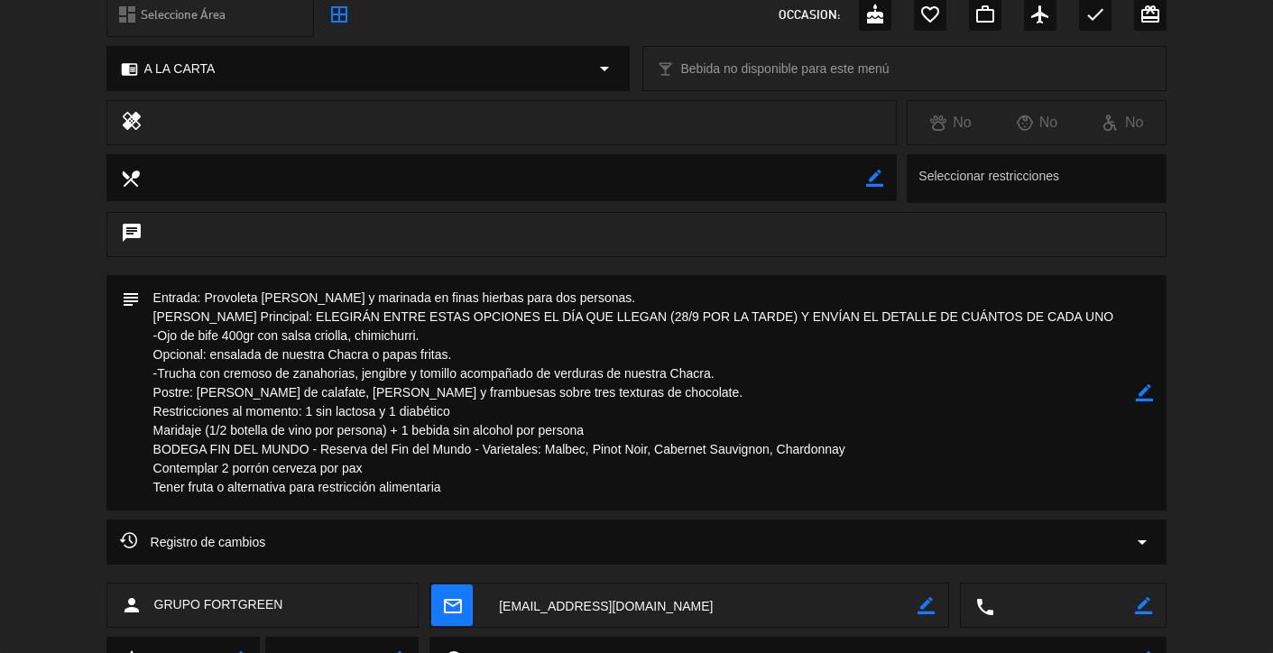
scroll to position [223, 0]
click at [375, 180] on textarea at bounding box center [503, 179] width 726 height 46
click at [881, 179] on icon "border_color" at bounding box center [874, 179] width 17 height 17
click at [626, 182] on textarea at bounding box center [503, 179] width 726 height 46
paste textarea "al momento es 1 sin lactosa y 1 diabético"
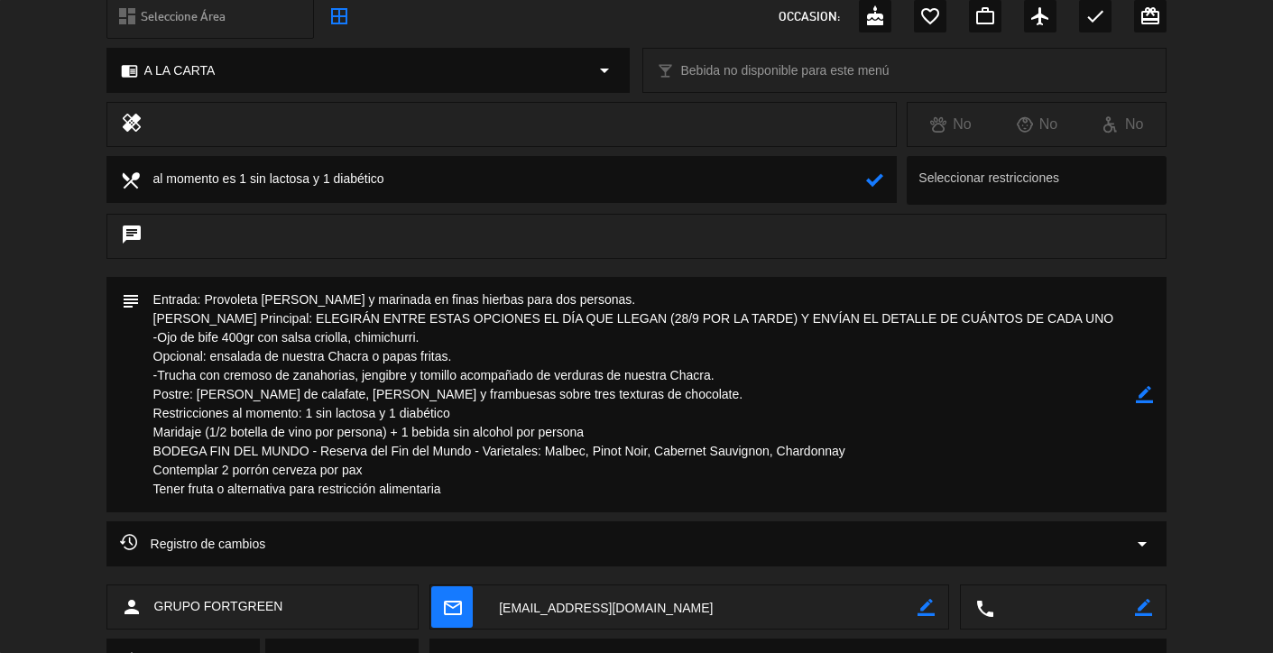
type textarea "al momento es 1 sin lactosa y 1 diabético"
click at [877, 180] on icon at bounding box center [874, 179] width 17 height 17
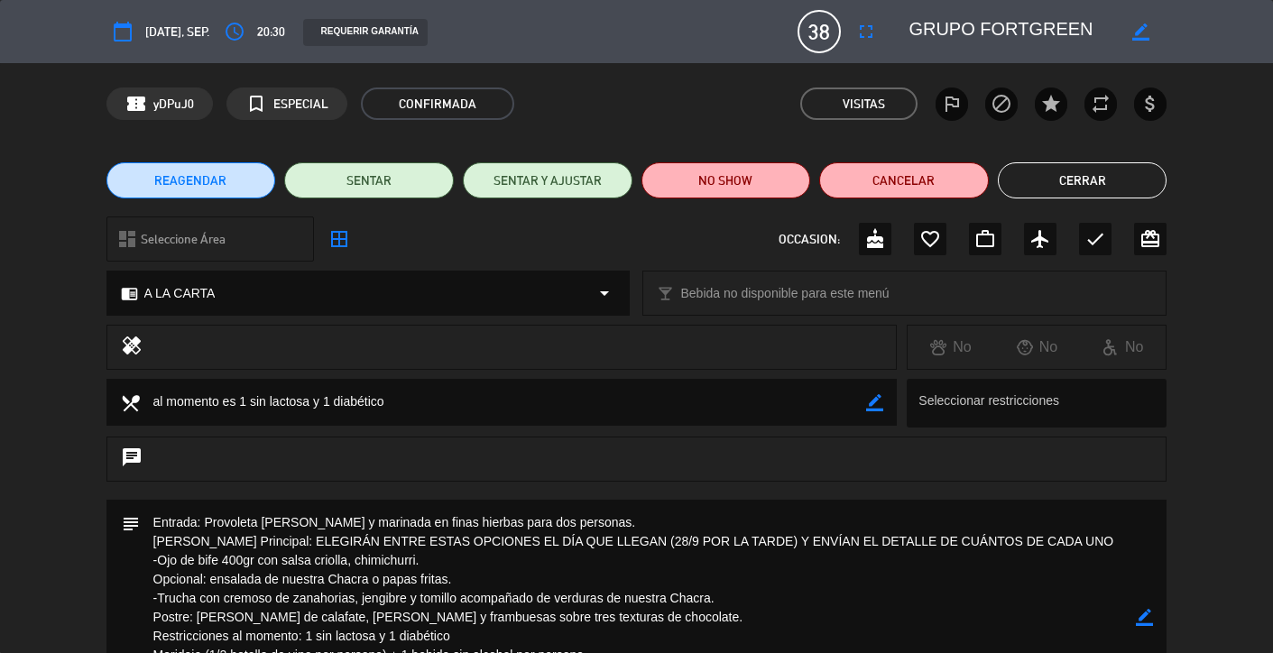
click at [1106, 185] on button "Cerrar" at bounding box center [1083, 180] width 170 height 36
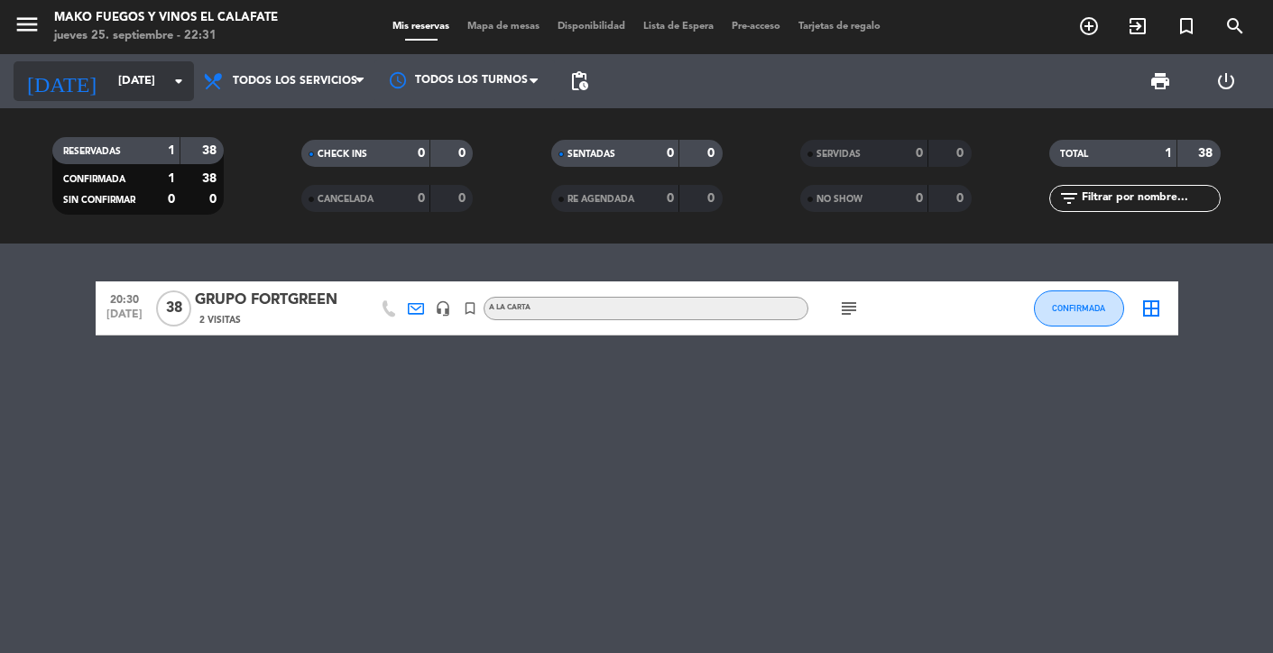
click at [159, 77] on input "[DATE]" at bounding box center [186, 81] width 155 height 32
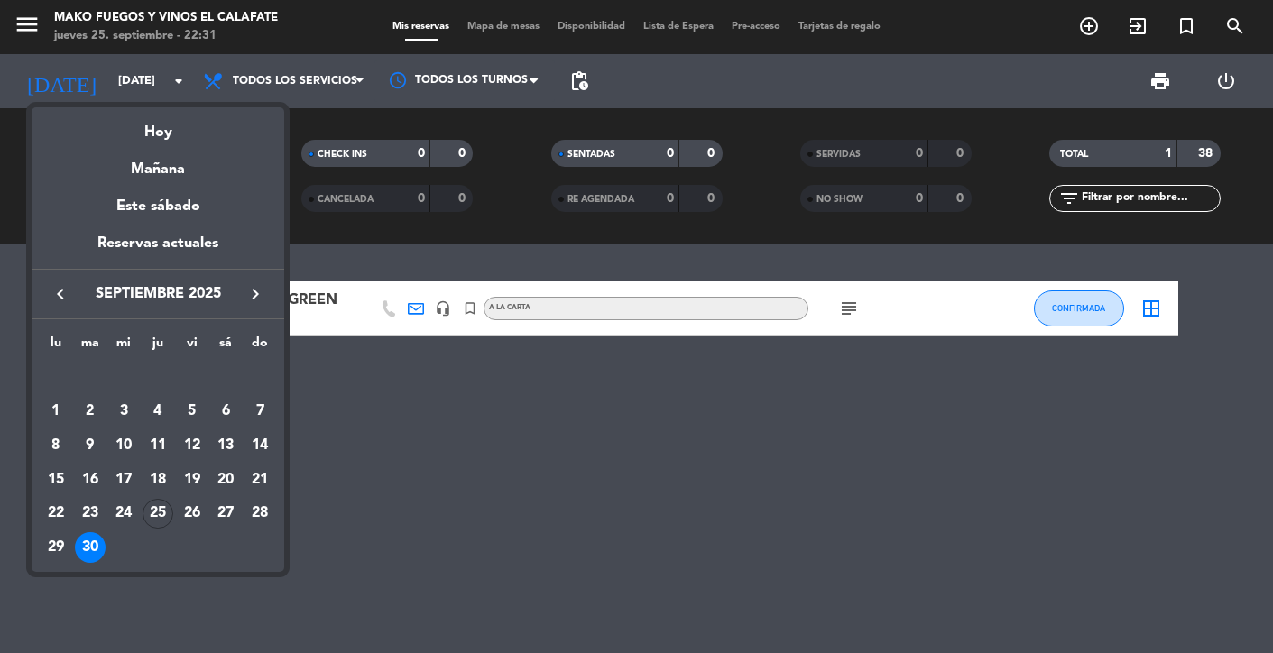
click at [261, 297] on icon "keyboard_arrow_right" at bounding box center [256, 294] width 22 height 22
click at [90, 449] on div "7" at bounding box center [90, 445] width 31 height 31
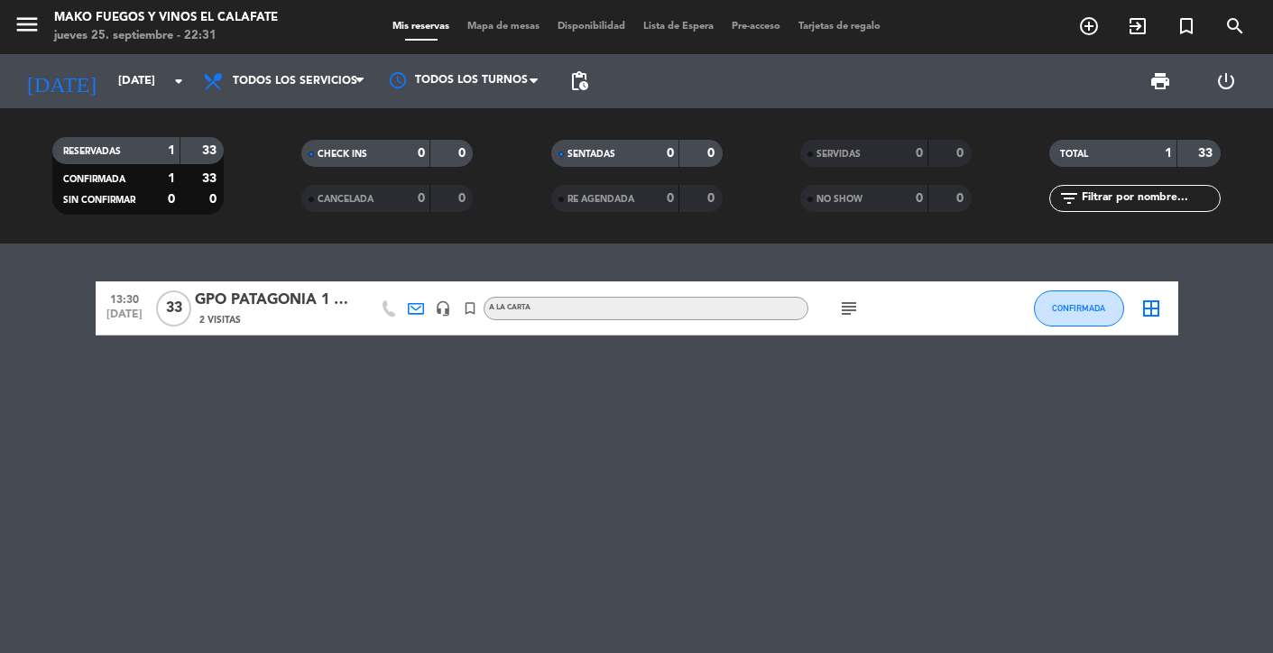
click at [261, 291] on div "GPO PATAGONIA 1 GAP TRAVEL" at bounding box center [271, 300] width 153 height 23
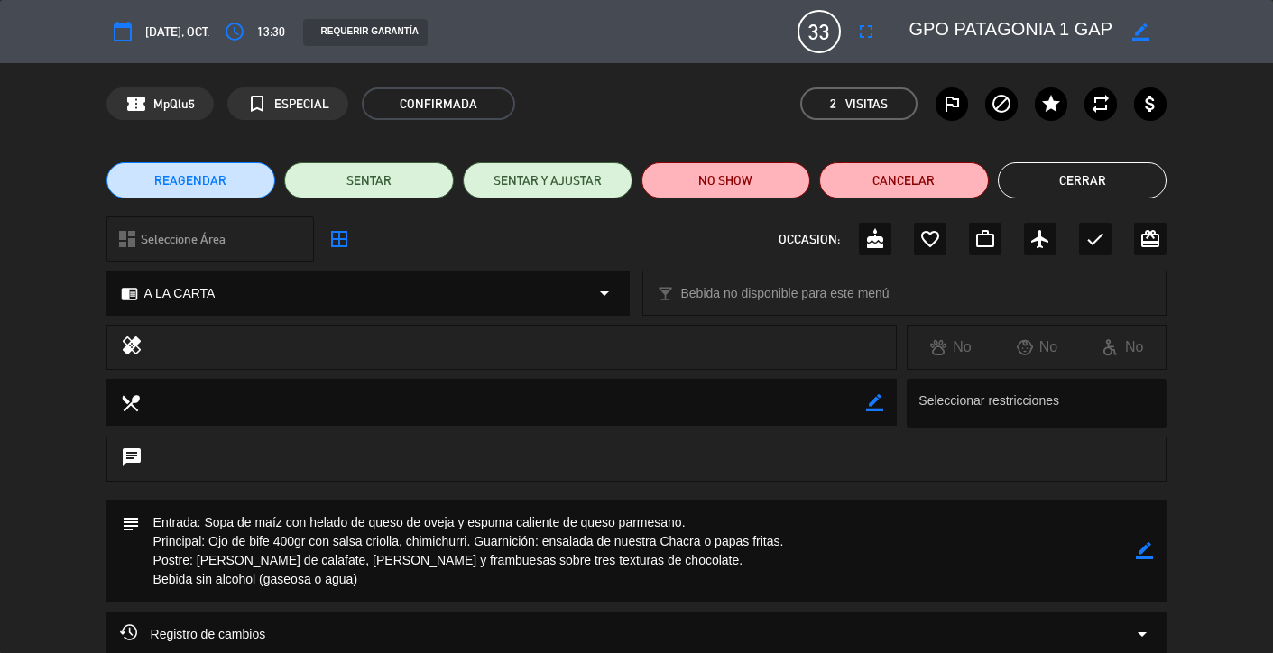
click at [1081, 178] on button "Cerrar" at bounding box center [1083, 180] width 170 height 36
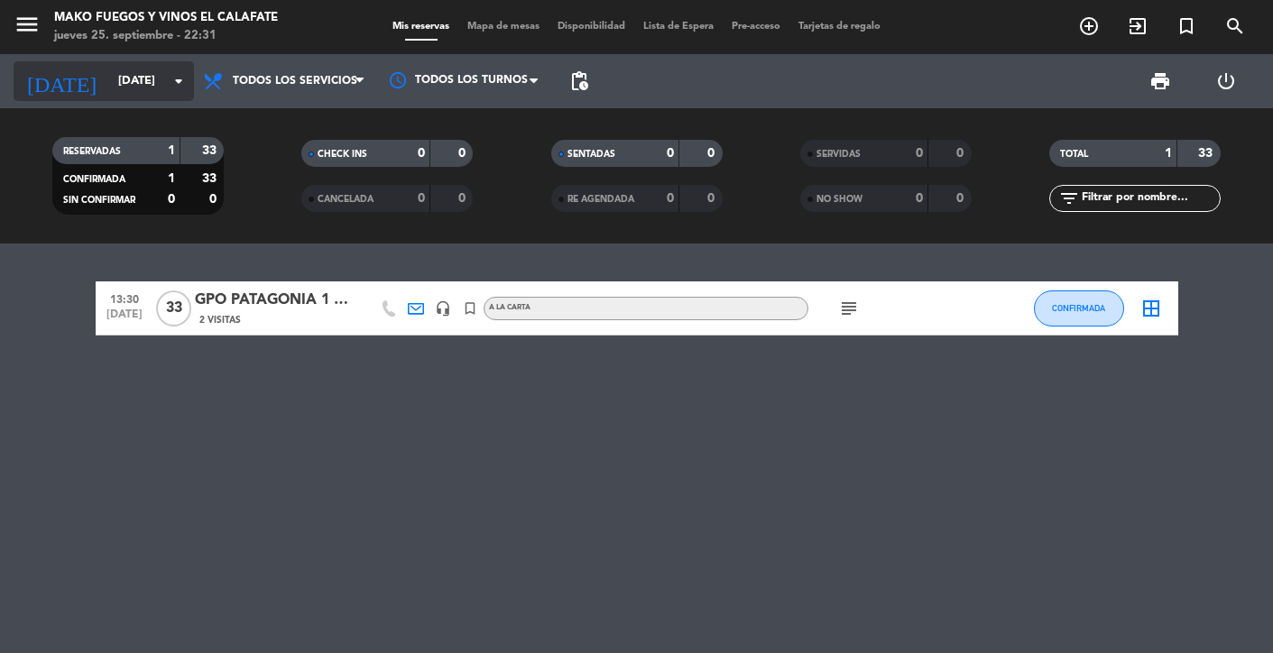
click at [171, 84] on icon "arrow_drop_down" at bounding box center [179, 81] width 22 height 22
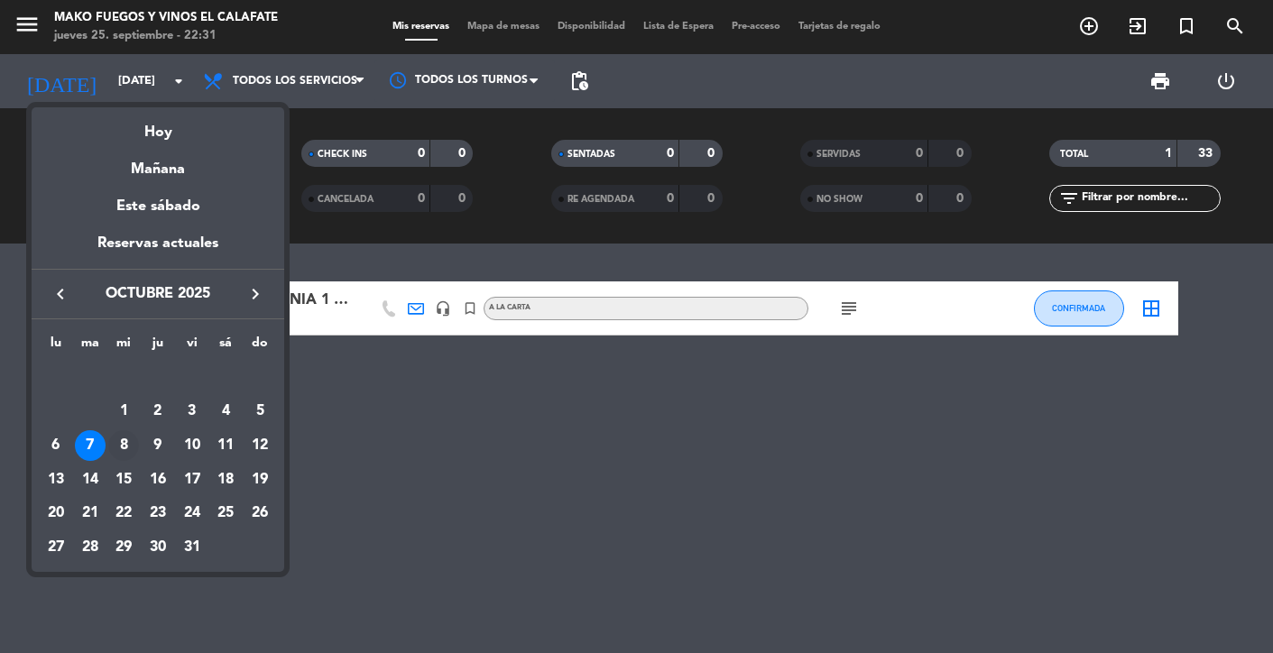
click at [123, 449] on div "8" at bounding box center [123, 445] width 31 height 31
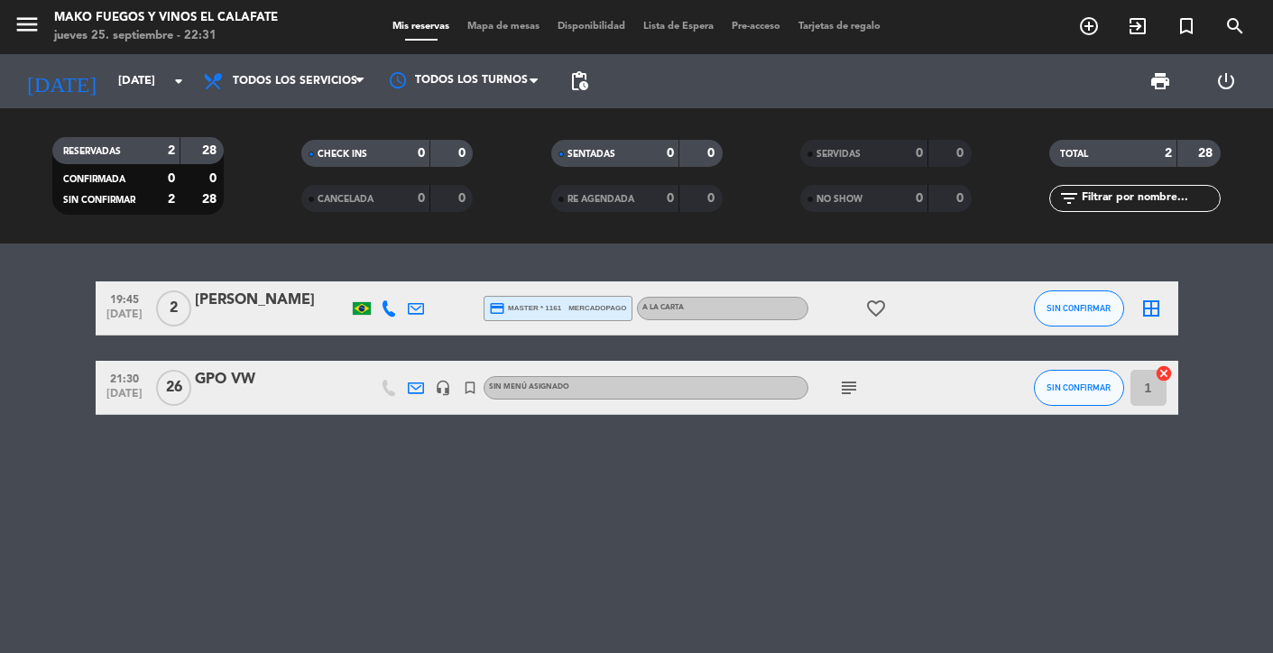
click at [235, 382] on div "GPO VW" at bounding box center [271, 379] width 153 height 23
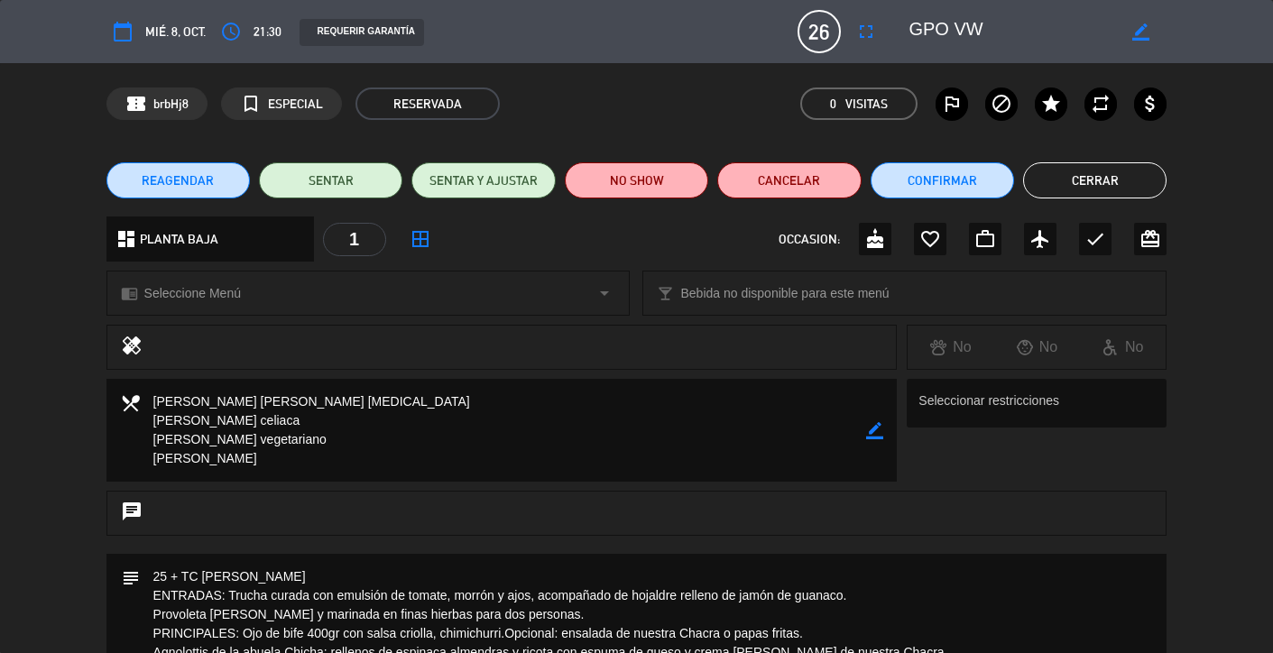
scroll to position [30, 0]
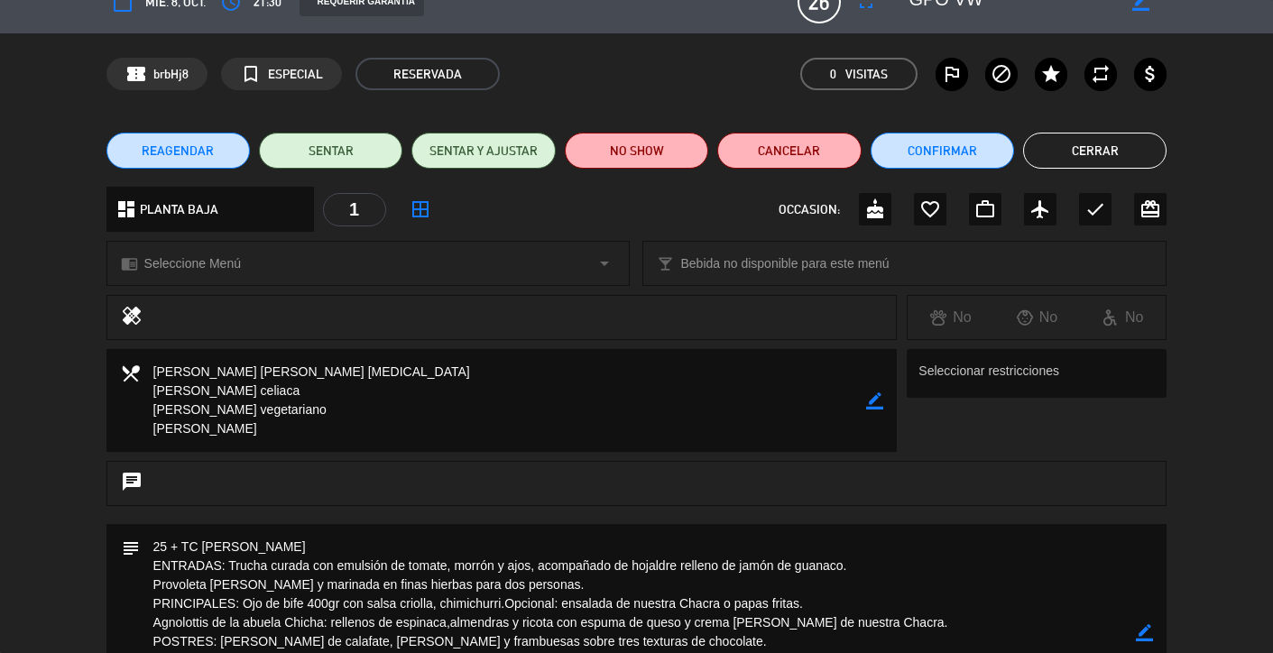
click at [1084, 151] on button "Cerrar" at bounding box center [1094, 151] width 143 height 36
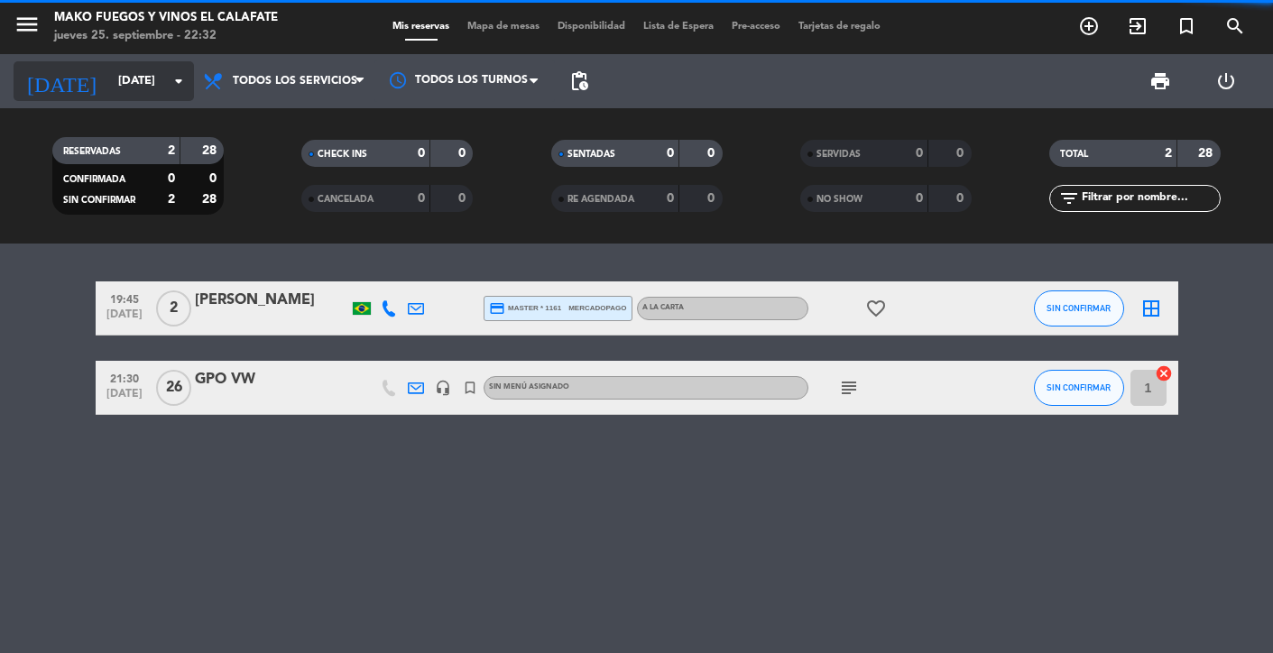
click at [172, 79] on icon "arrow_drop_down" at bounding box center [179, 81] width 22 height 22
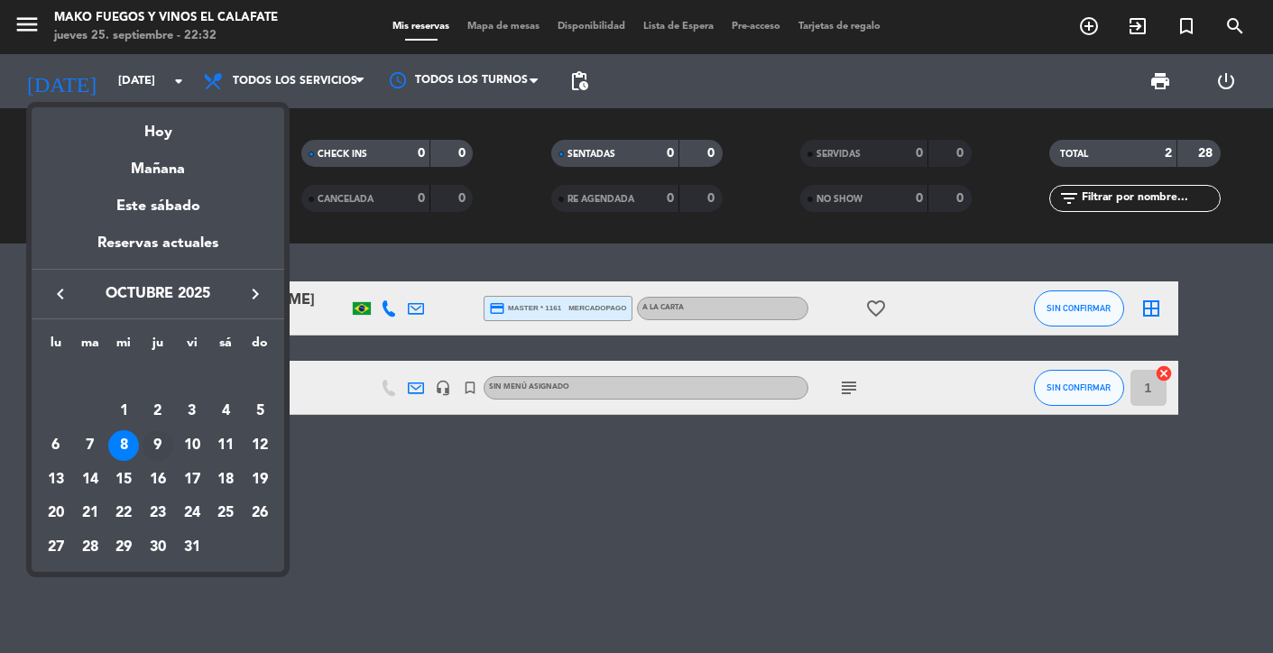
click at [158, 448] on div "9" at bounding box center [158, 445] width 31 height 31
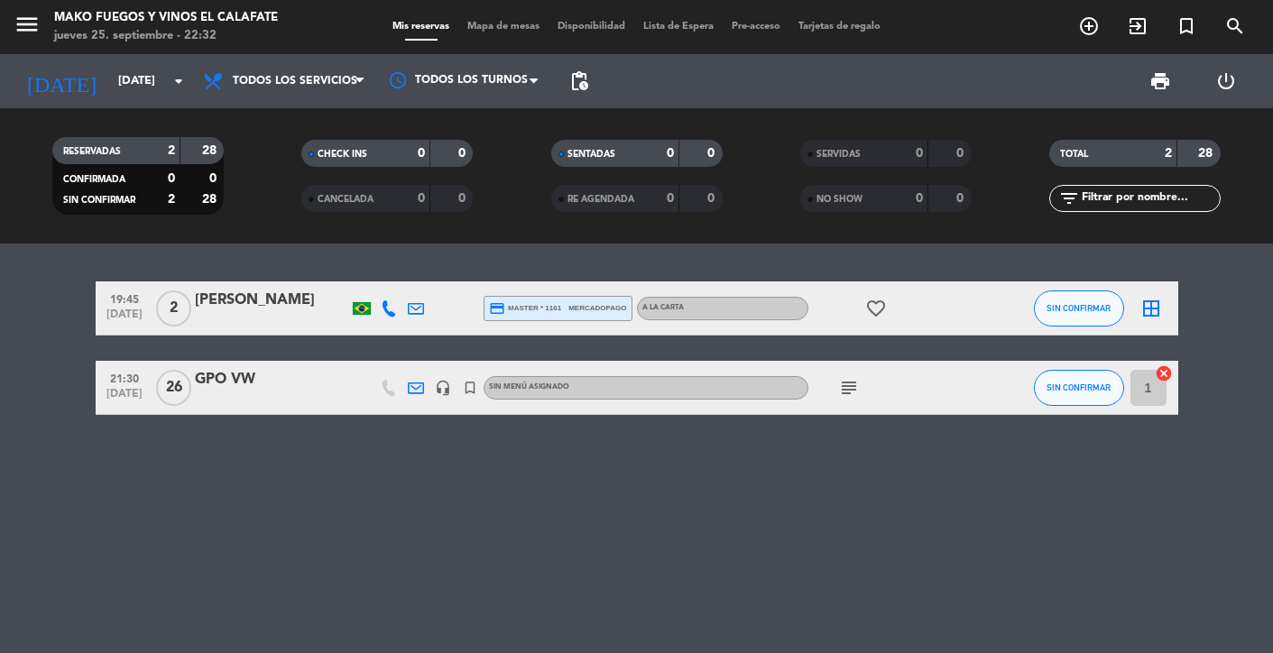
type input "[DEMOGRAPHIC_DATA][DATE]"
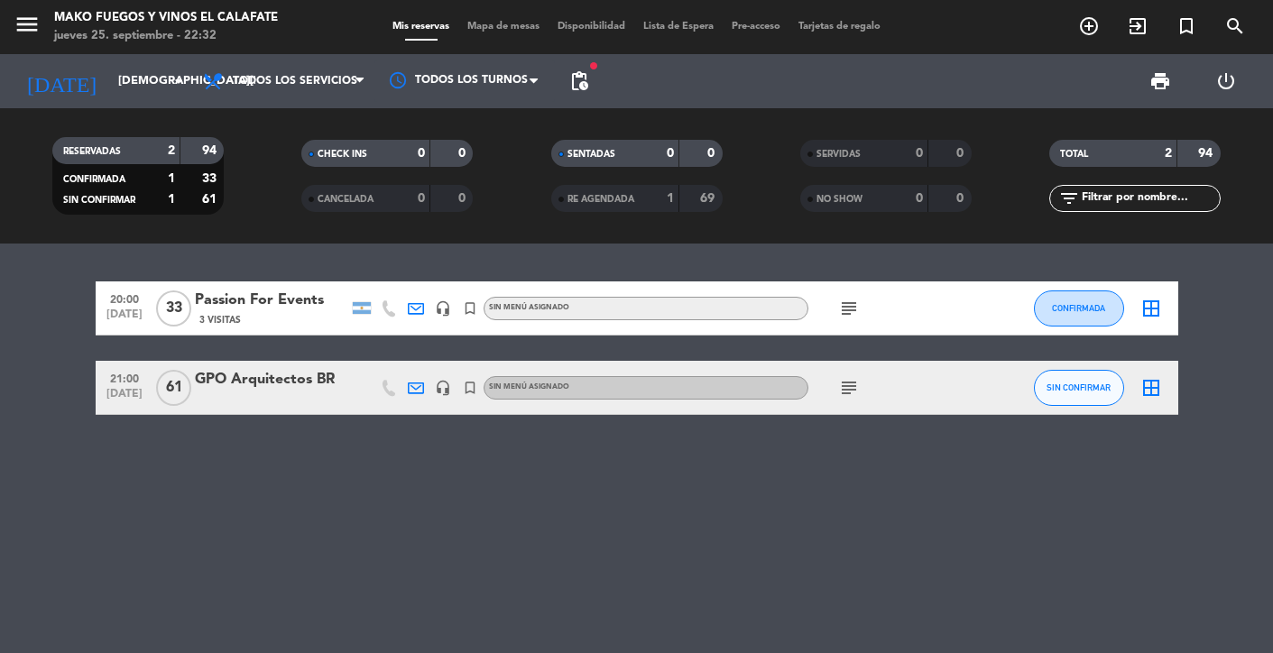
click at [264, 307] on div "Passion For Events" at bounding box center [271, 300] width 153 height 23
